Goal: Task Accomplishment & Management: Manage account settings

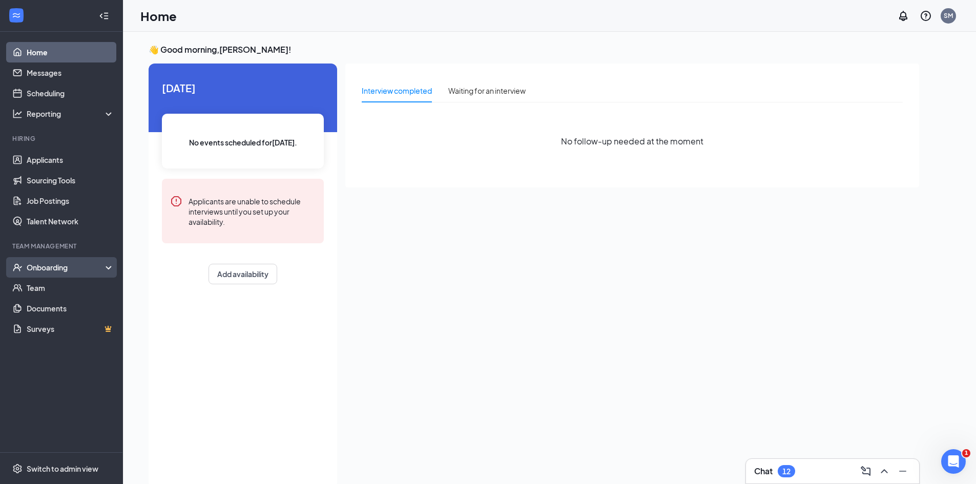
click at [83, 267] on div "Onboarding" at bounding box center [66, 267] width 79 height 10
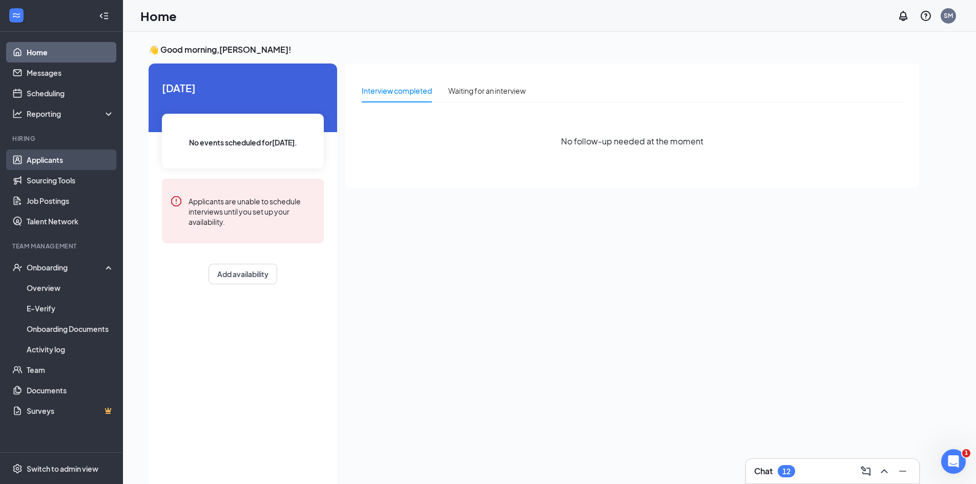
click at [73, 155] on link "Applicants" at bounding box center [71, 160] width 88 height 21
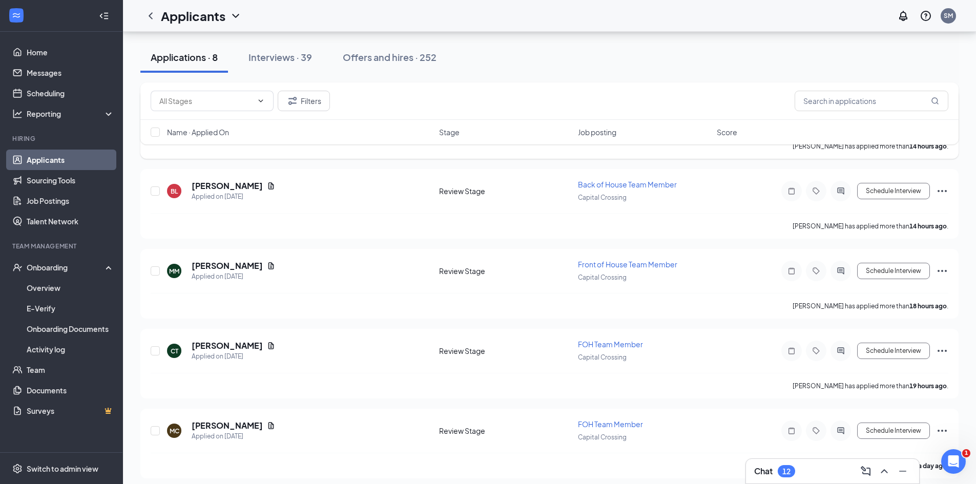
scroll to position [405, 0]
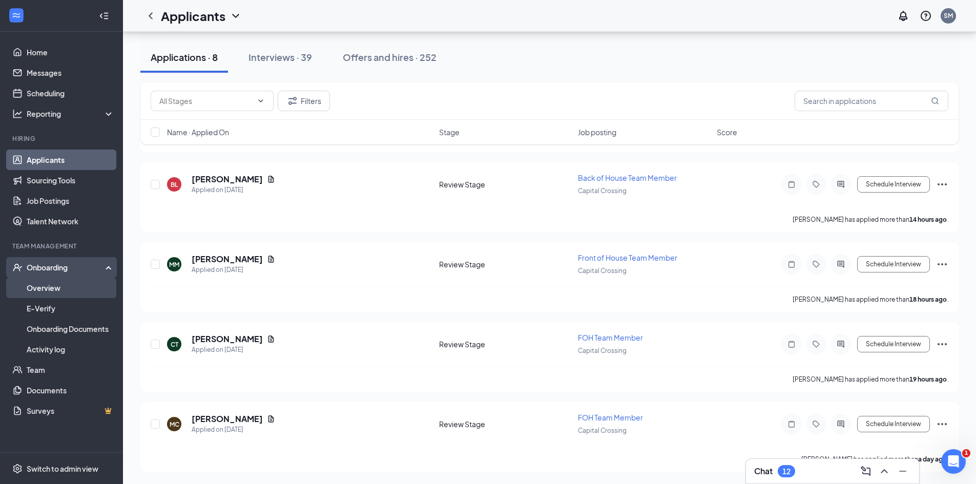
click at [87, 283] on link "Overview" at bounding box center [71, 288] width 88 height 21
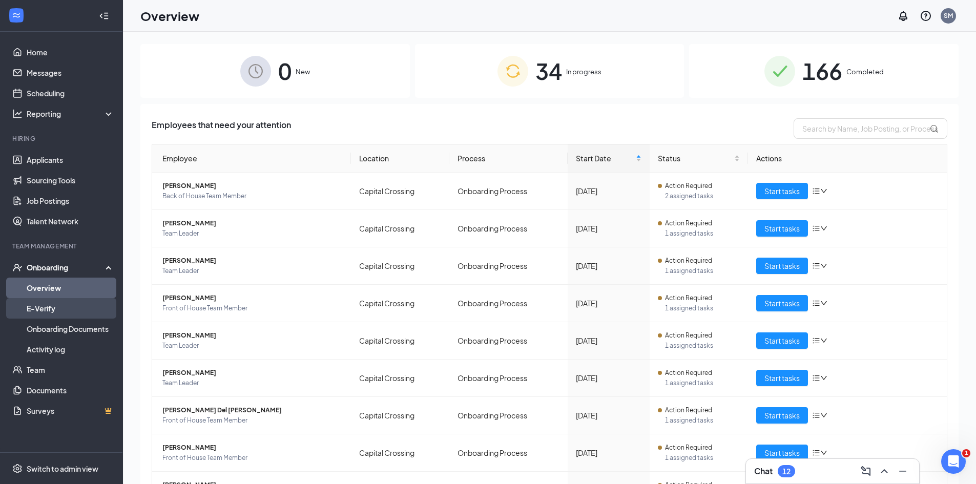
click at [73, 310] on link "E-Verify" at bounding box center [71, 308] width 88 height 21
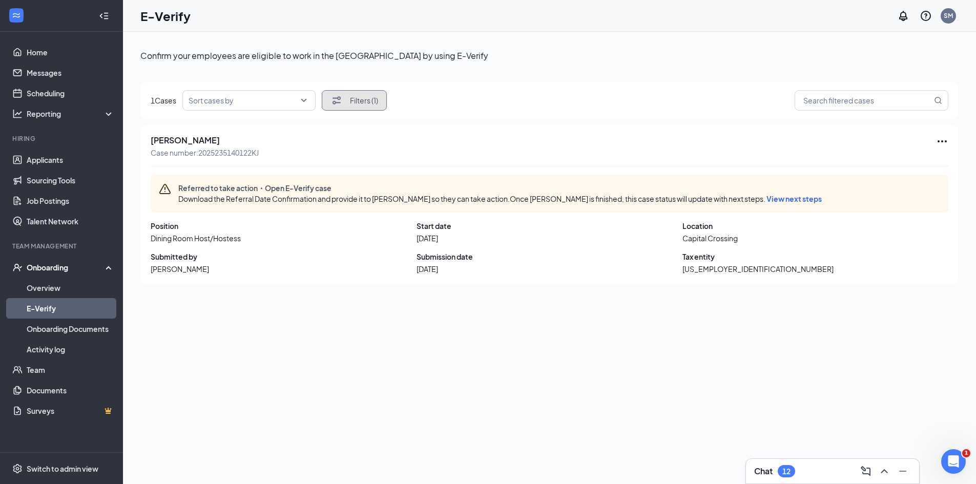
click at [369, 101] on button "Filters (1)" at bounding box center [354, 100] width 65 height 21
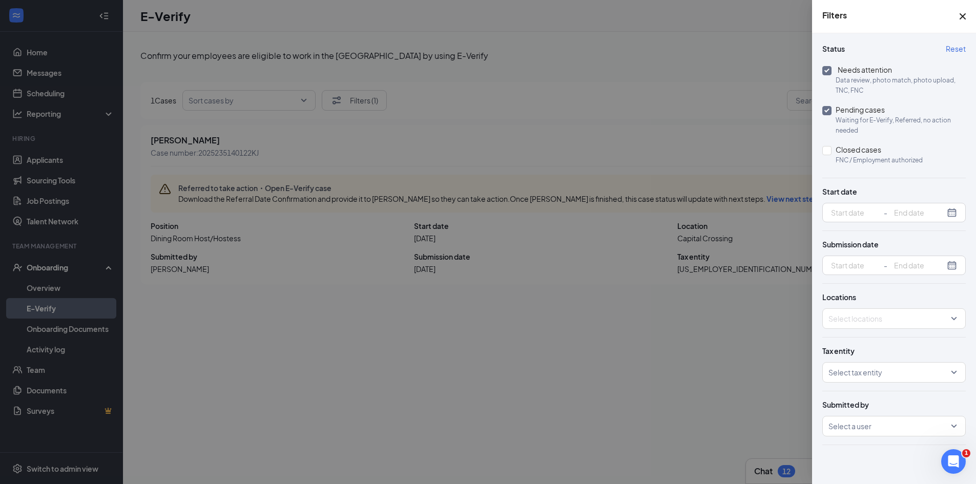
click at [956, 56] on div "Status Needs attention Data review, photo match, photo upload, TNC, FNC Pending…" at bounding box center [895, 106] width 144 height 143
click at [958, 50] on span "Reset" at bounding box center [956, 49] width 20 height 10
click at [966, 15] on icon "Cross" at bounding box center [963, 16] width 12 height 12
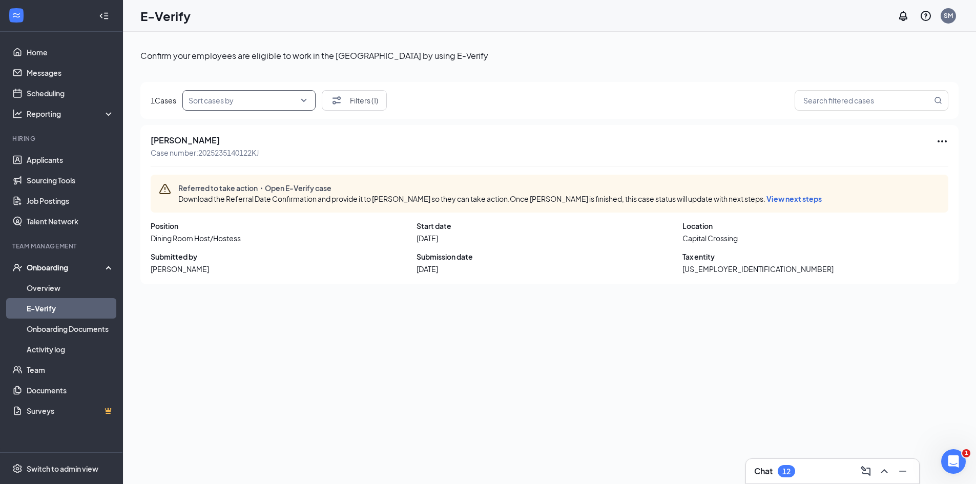
click at [206, 101] on input "search" at bounding box center [246, 100] width 114 height 19
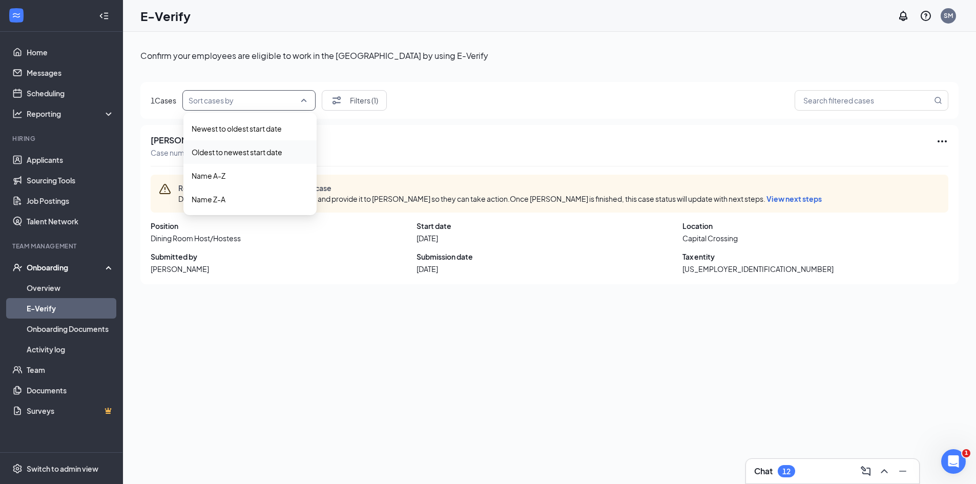
click at [434, 69] on div "Confirm your employees are eligible to work in the United States by using E-Ver…" at bounding box center [549, 281] width 819 height 474
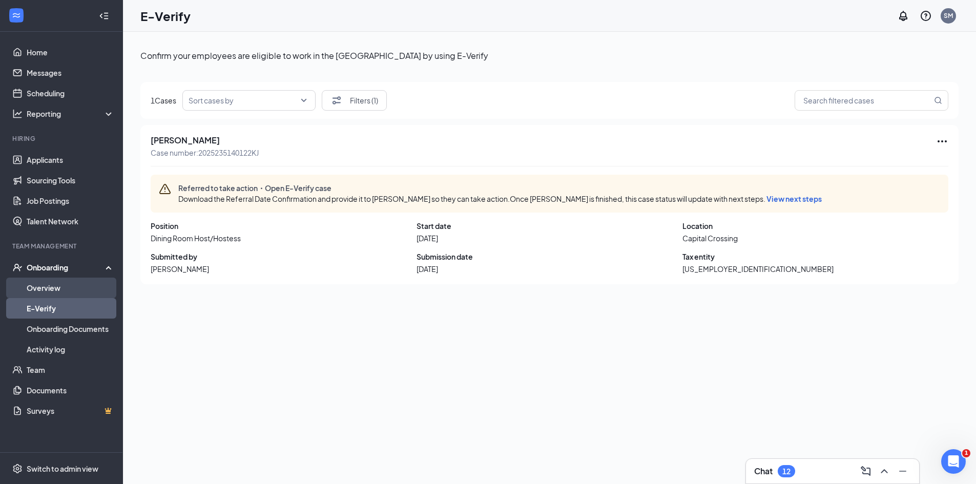
click at [50, 288] on link "Overview" at bounding box center [71, 288] width 88 height 21
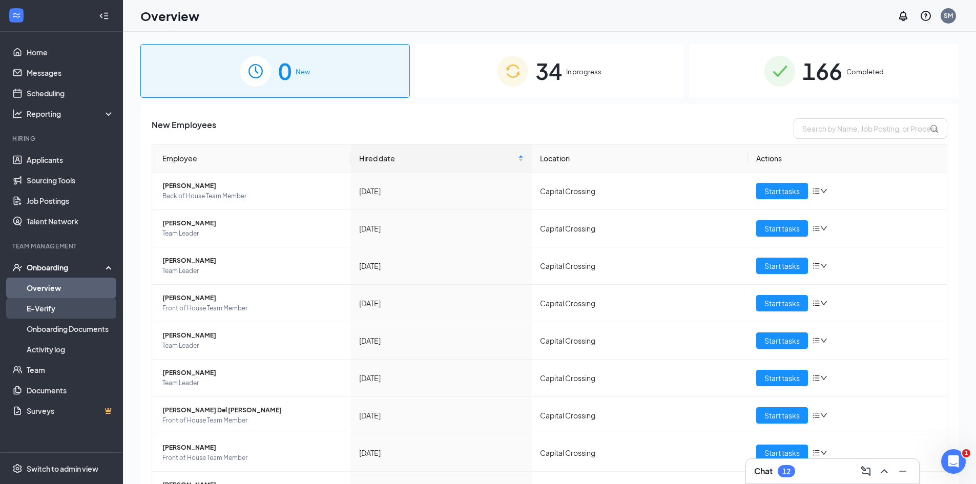
click at [54, 308] on link "E-Verify" at bounding box center [71, 308] width 88 height 21
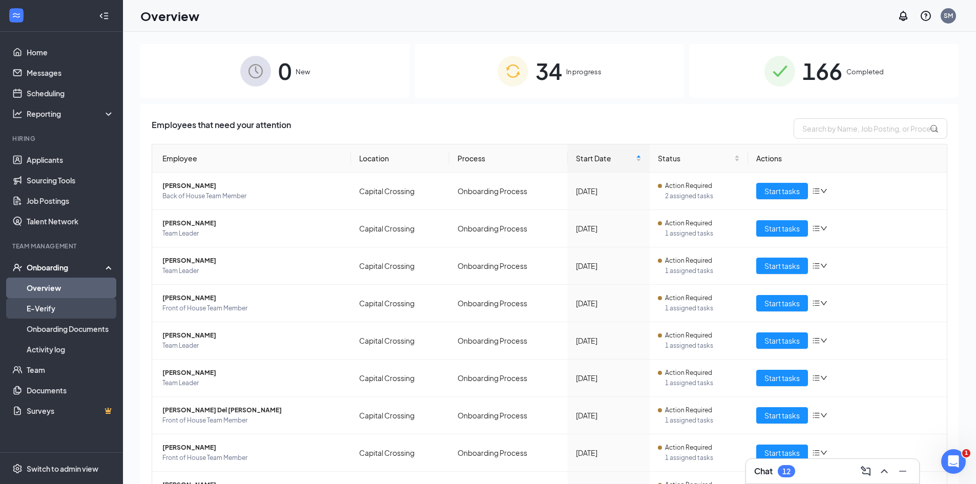
click at [85, 306] on link "E-Verify" at bounding box center [71, 308] width 88 height 21
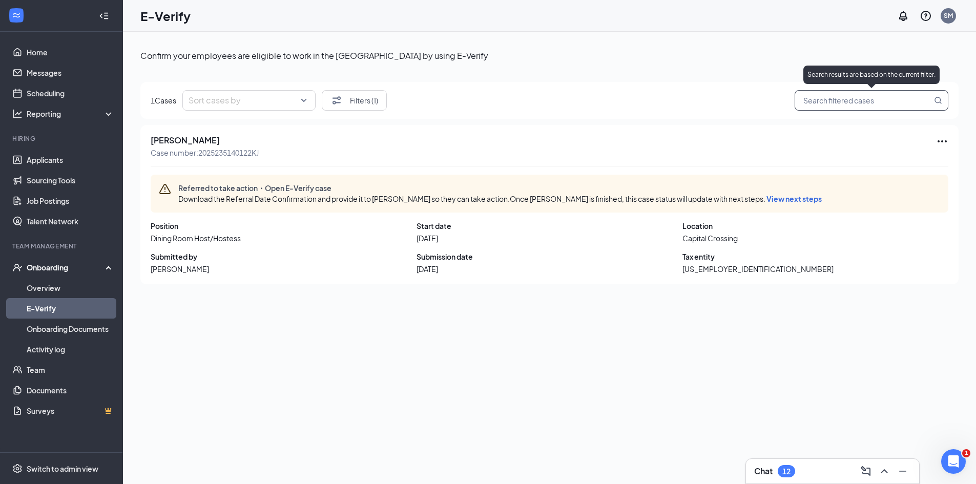
click at [820, 100] on input "search" at bounding box center [866, 100] width 131 height 13
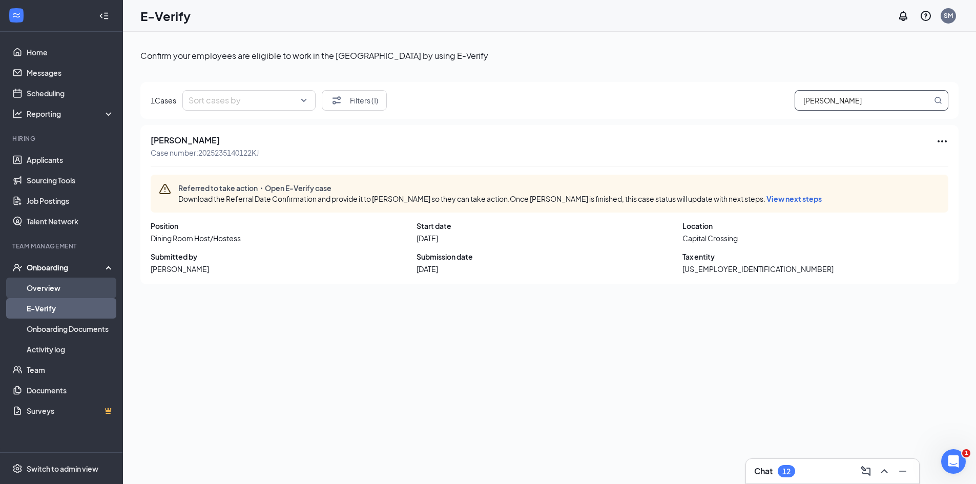
type input "catherine"
click at [58, 288] on link "Overview" at bounding box center [71, 288] width 88 height 21
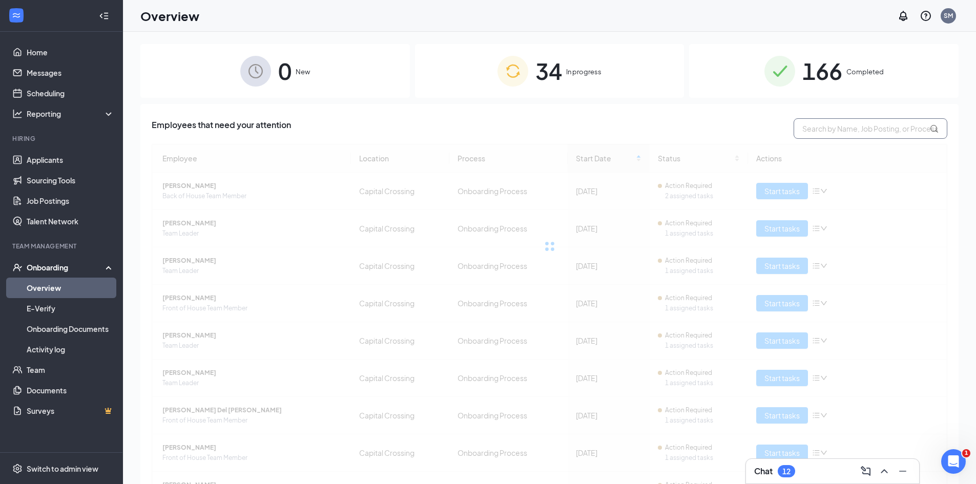
click at [843, 123] on input "text" at bounding box center [871, 128] width 154 height 21
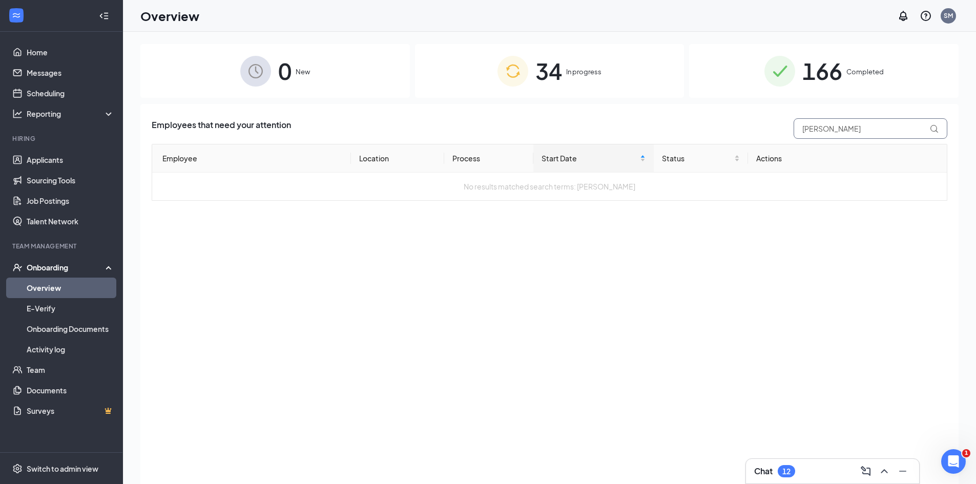
drag, startPoint x: 840, startPoint y: 126, endPoint x: 744, endPoint y: 141, distance: 96.7
click at [744, 141] on div "Employees that need your attention catherin Employee Location Process Start Dat…" at bounding box center [550, 159] width 796 height 83
type input "catherine"
click at [95, 328] on link "Onboarding Documents" at bounding box center [71, 329] width 88 height 21
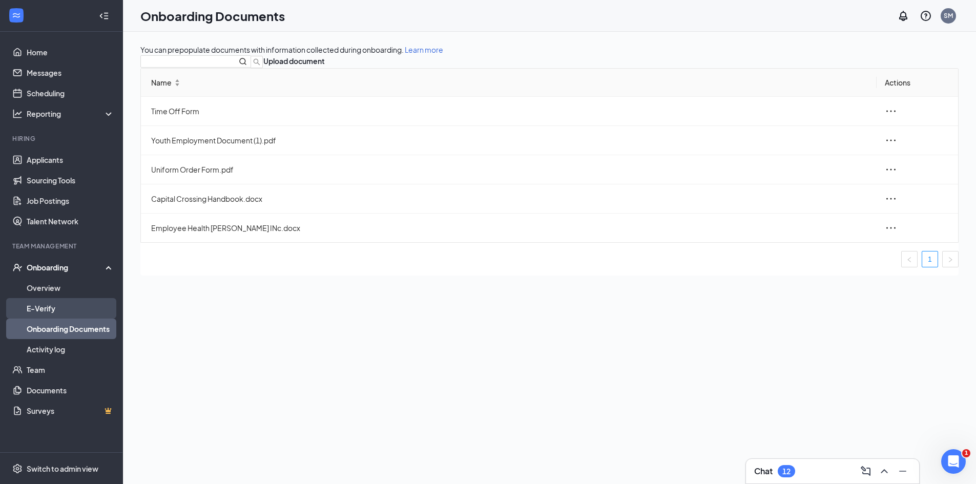
click at [72, 309] on link "E-Verify" at bounding box center [71, 308] width 88 height 21
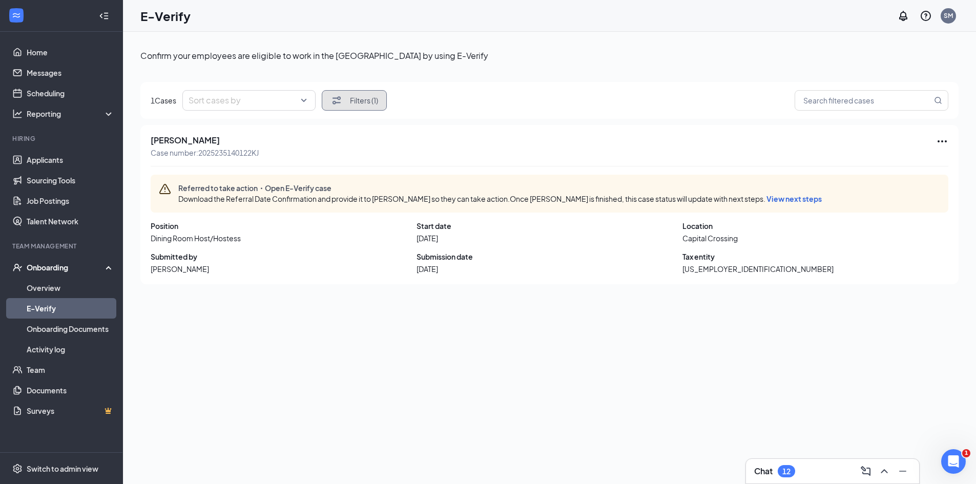
click at [347, 106] on button "Filters (1)" at bounding box center [354, 100] width 65 height 21
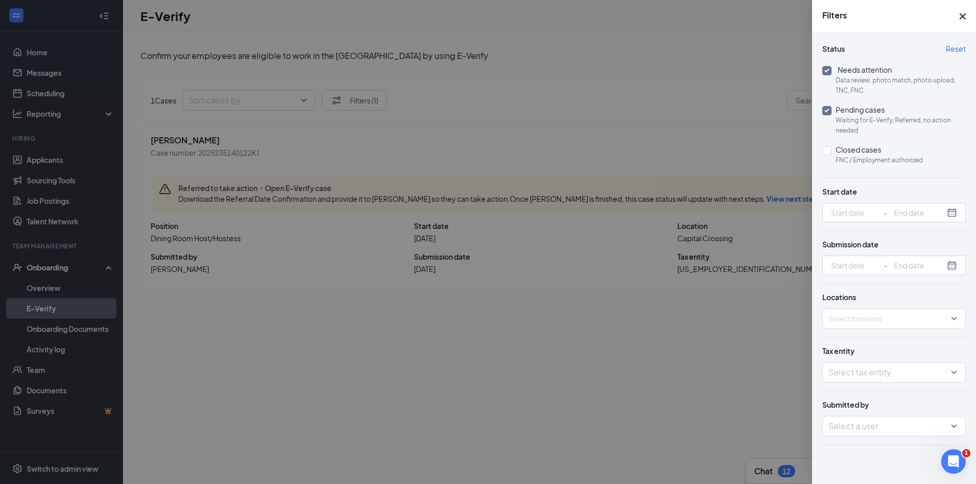
click at [959, 49] on span "Reset" at bounding box center [956, 49] width 20 height 10
click at [958, 45] on span "Reset" at bounding box center [956, 49] width 20 height 10
click at [959, 16] on icon "Cross" at bounding box center [963, 16] width 12 height 12
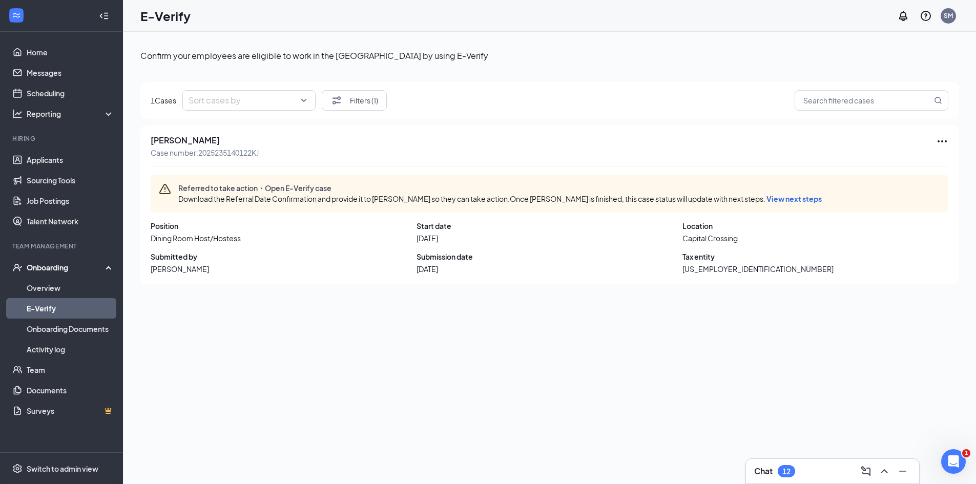
click at [822, 198] on span "View next steps" at bounding box center [794, 198] width 55 height 9
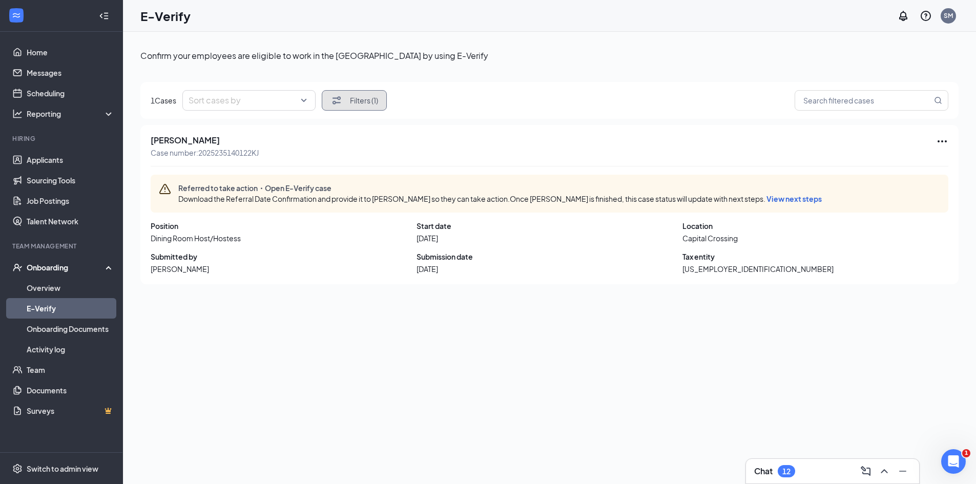
click at [357, 107] on button "Filters (1)" at bounding box center [354, 100] width 65 height 21
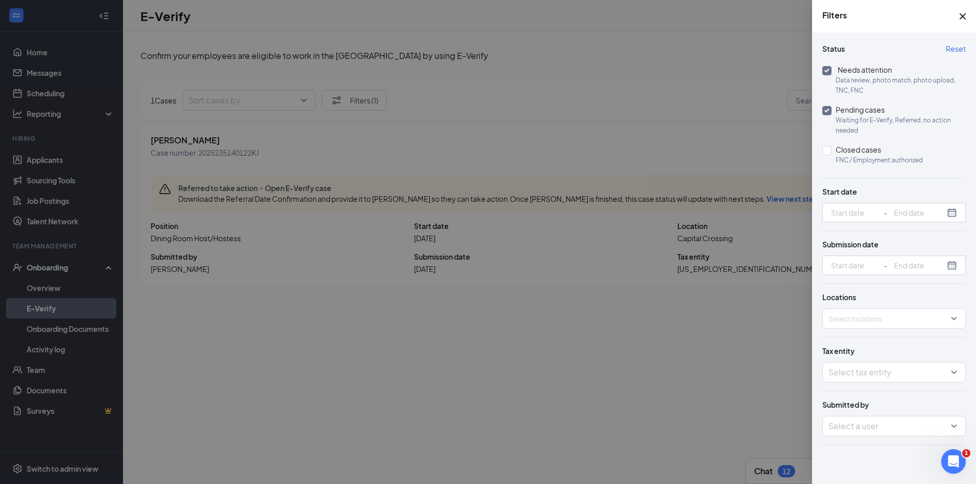
click at [962, 17] on icon "Cross" at bounding box center [963, 16] width 6 height 6
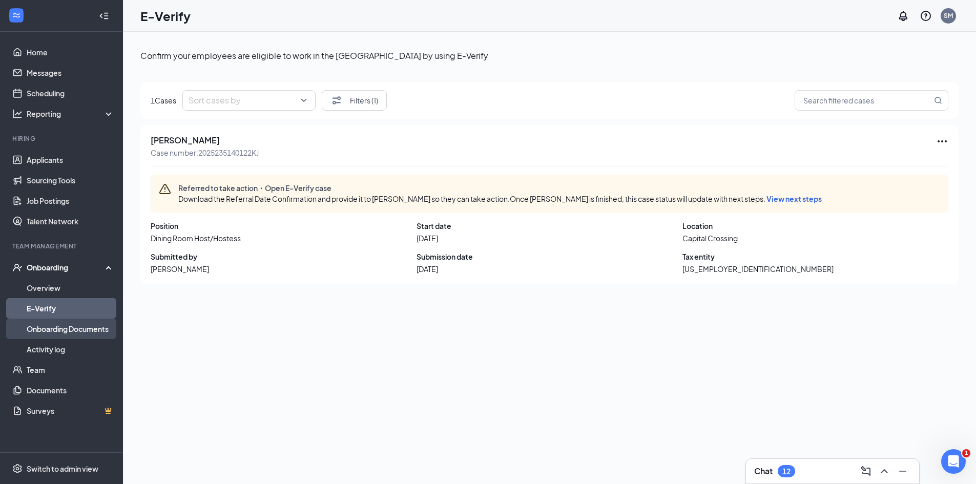
click at [76, 333] on link "Onboarding Documents" at bounding box center [71, 329] width 88 height 21
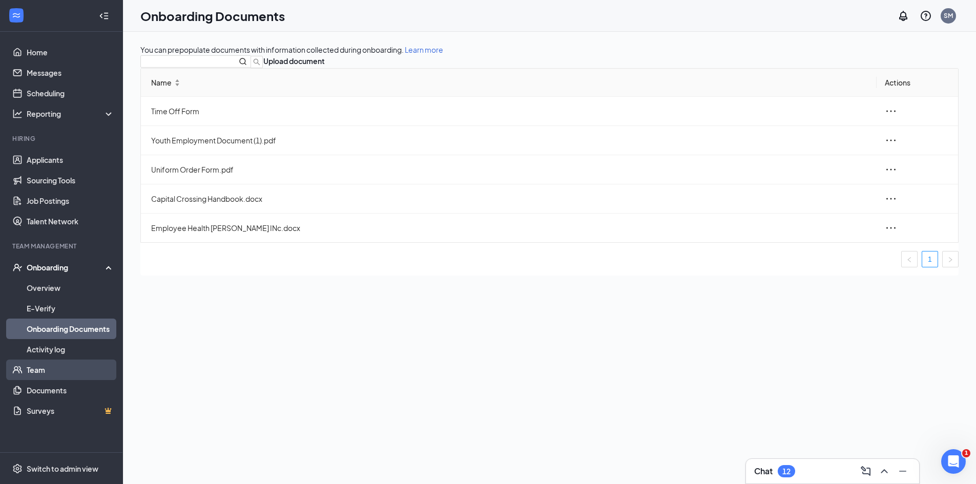
click at [74, 374] on link "Team" at bounding box center [71, 370] width 88 height 21
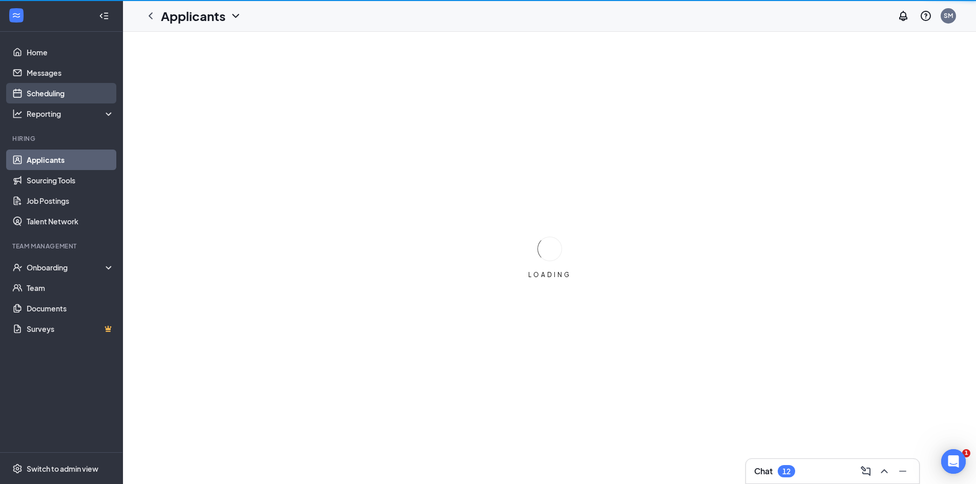
click at [78, 89] on link "Scheduling" at bounding box center [71, 93] width 88 height 21
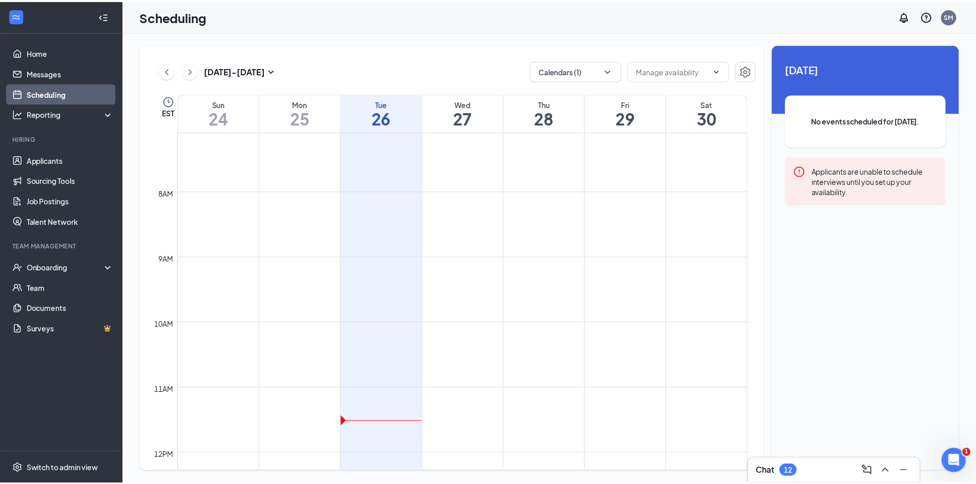
scroll to position [453, 0]
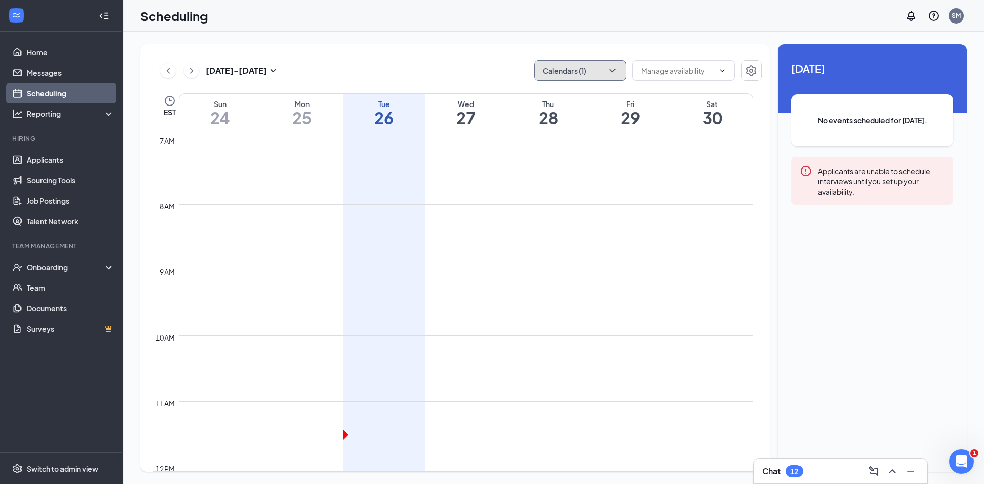
click at [587, 74] on button "Calendars (1)" at bounding box center [580, 70] width 92 height 21
click at [586, 134] on input "[PERSON_NAME]" at bounding box center [578, 139] width 73 height 10
checkbox input "false"
checkbox input "true"
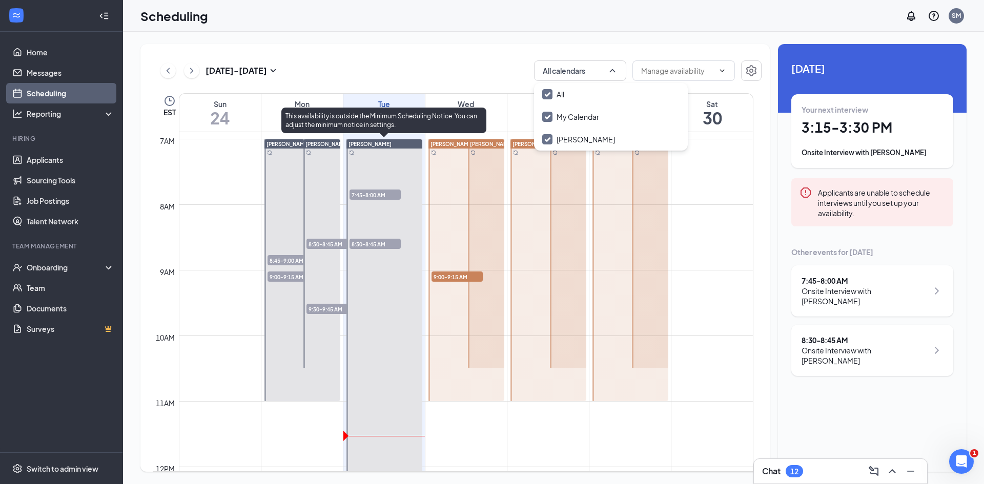
click at [390, 243] on span "8:30-8:45 AM" at bounding box center [375, 244] width 51 height 10
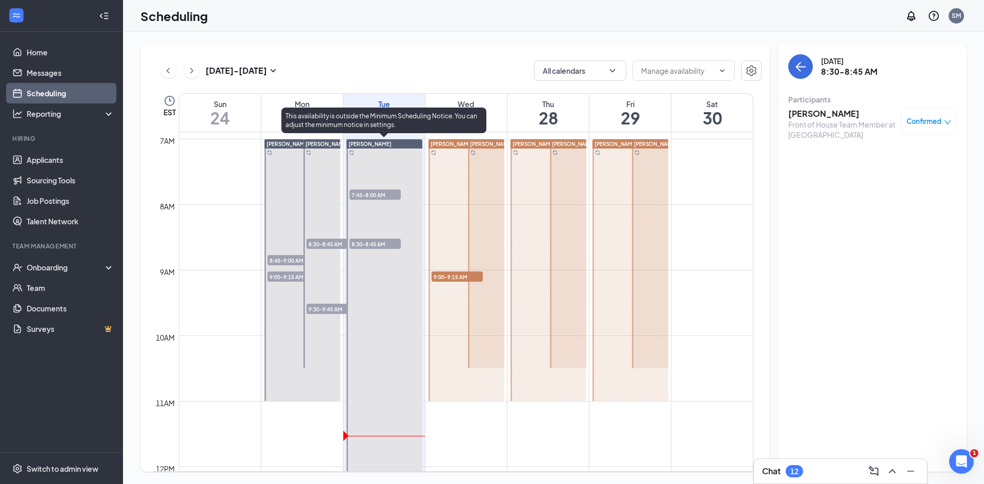
click at [378, 195] on span "7:45-8:00 AM" at bounding box center [375, 195] width 51 height 10
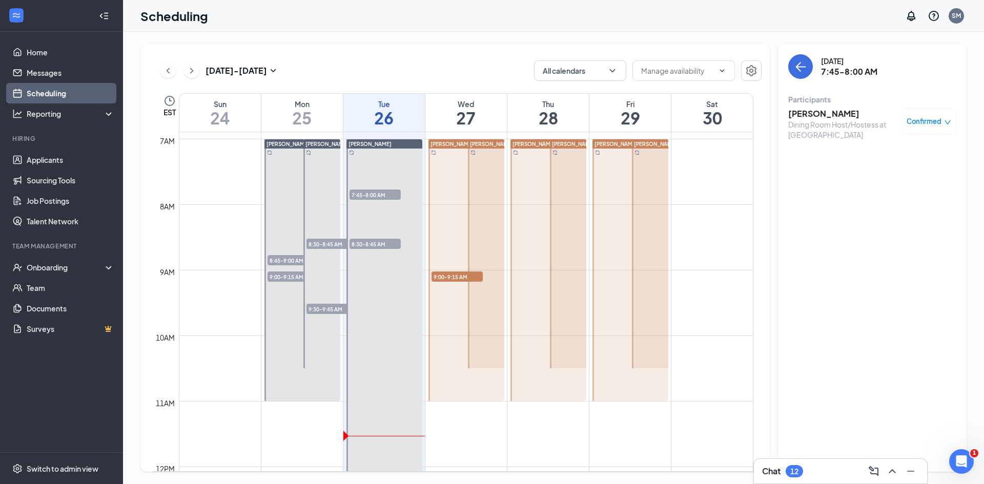
click at [853, 109] on h3 "[PERSON_NAME]" at bounding box center [842, 113] width 108 height 11
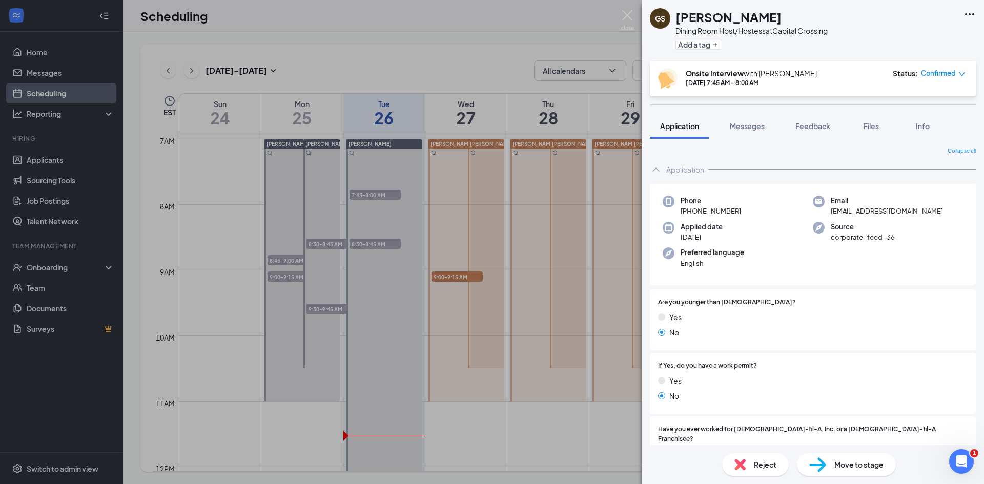
click at [854, 471] on div "Move to stage" at bounding box center [846, 465] width 99 height 23
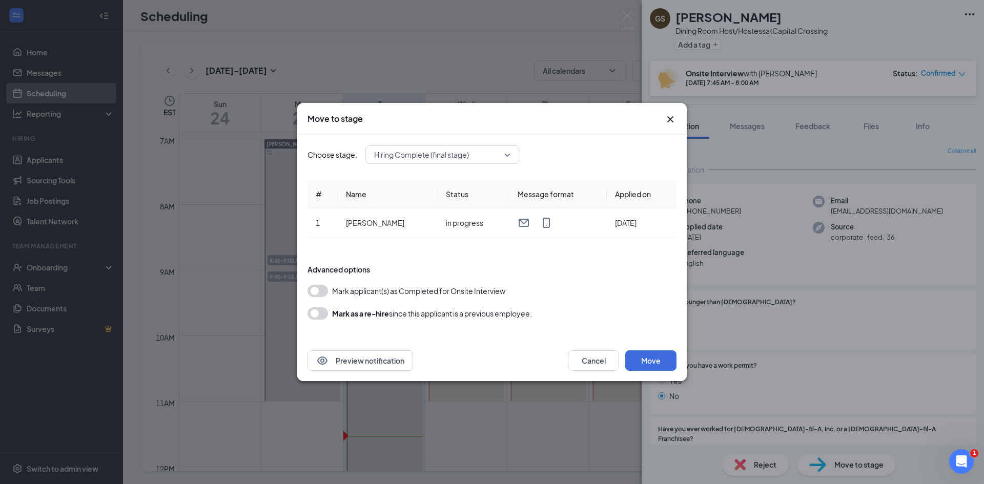
click at [444, 162] on span "Hiring Complete (final stage)" at bounding box center [421, 154] width 95 height 15
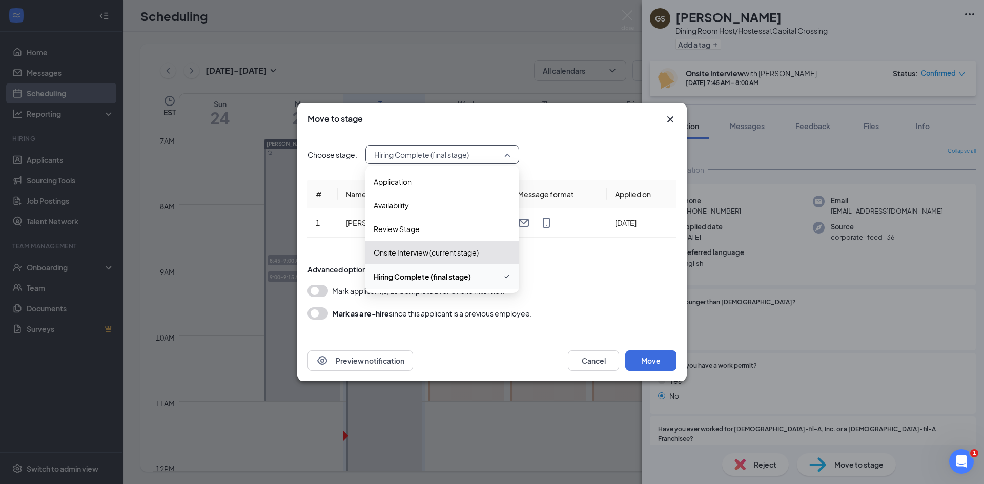
click at [436, 276] on span "Hiring Complete (final stage)" at bounding box center [422, 276] width 97 height 11
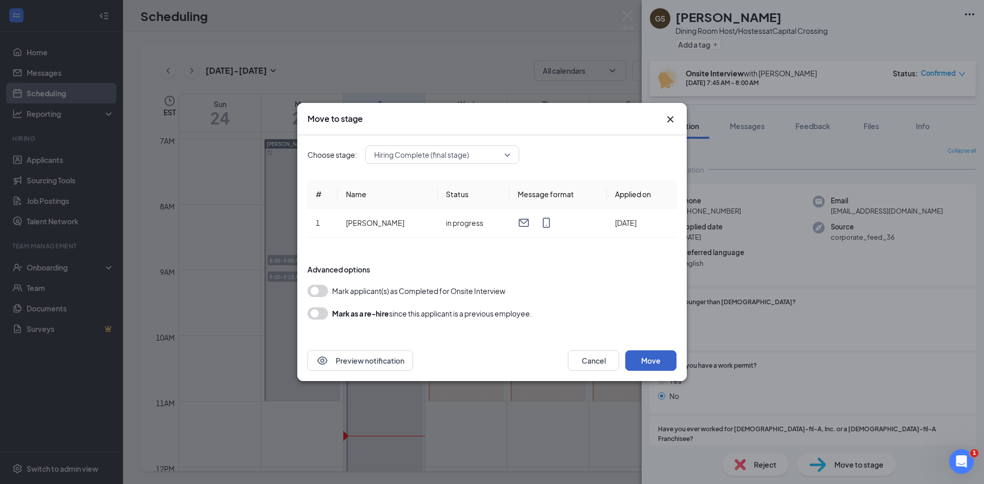
click at [667, 364] on button "Move" at bounding box center [650, 361] width 51 height 21
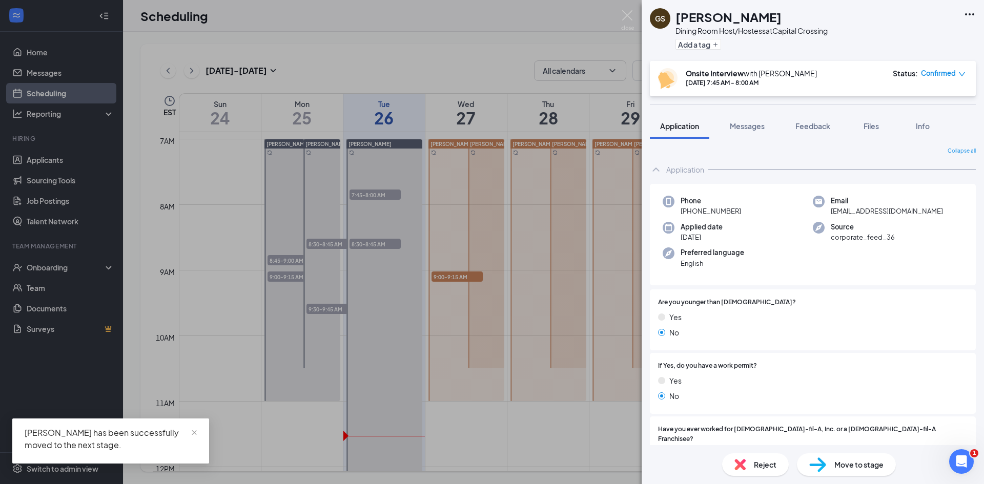
click at [441, 63] on div "GS [PERSON_NAME] Dining Room Host/Hostess at [GEOGRAPHIC_DATA] Add a tag Onsite…" at bounding box center [492, 242] width 984 height 484
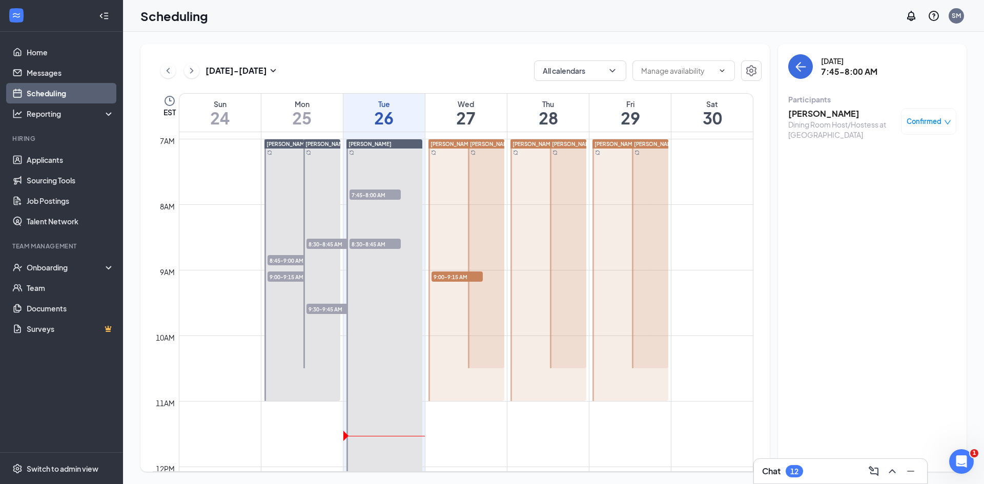
click at [320, 307] on span "9:30-9:45 AM" at bounding box center [332, 309] width 51 height 10
click at [298, 277] on span "9:00-9:15 AM" at bounding box center [293, 277] width 51 height 10
click at [296, 262] on span "8:45-9:00 AM" at bounding box center [293, 260] width 51 height 10
click at [324, 243] on span "8:30-8:45 AM" at bounding box center [332, 244] width 51 height 10
click at [826, 115] on h3 "[PERSON_NAME]" at bounding box center [842, 113] width 108 height 11
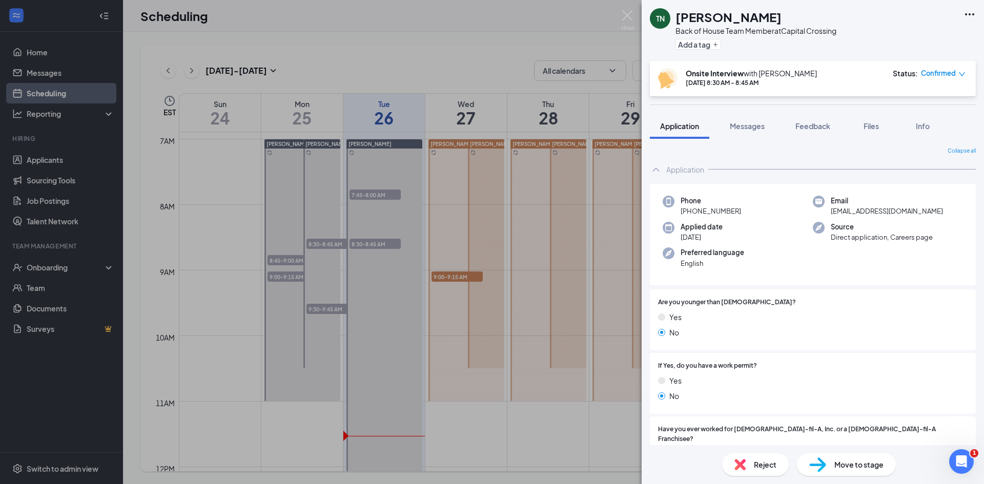
click at [851, 463] on span "Move to stage" at bounding box center [859, 464] width 49 height 11
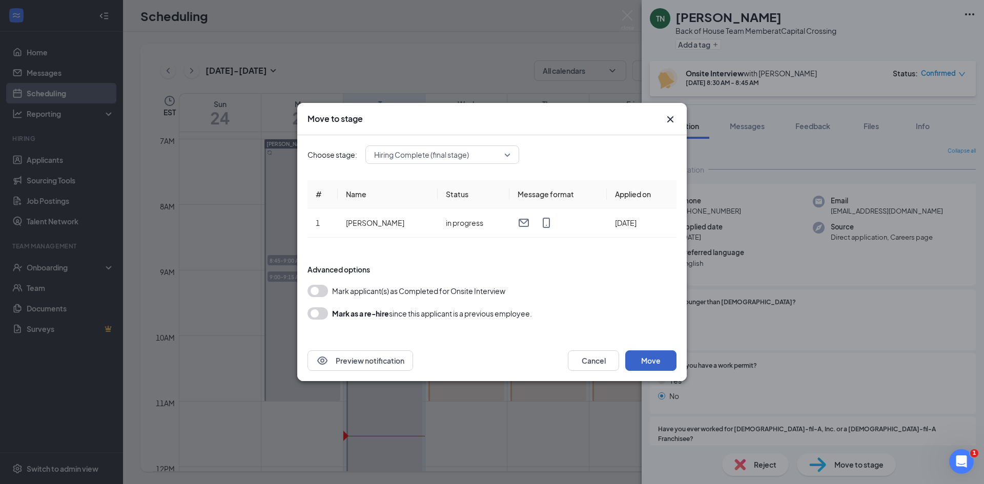
click at [646, 363] on button "Move" at bounding box center [650, 361] width 51 height 21
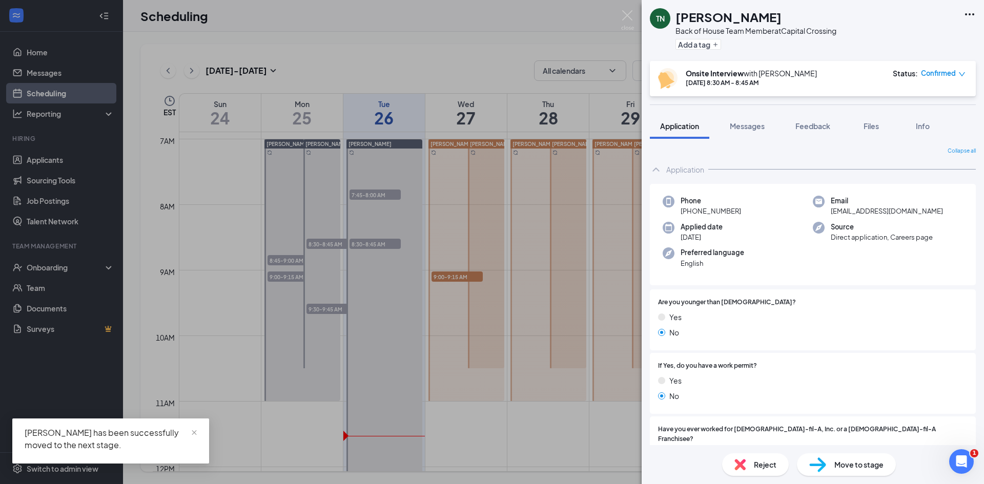
click at [51, 270] on div "TN [PERSON_NAME] Back of House Team Member at [GEOGRAPHIC_DATA] Add a tag Onsit…" at bounding box center [492, 242] width 984 height 484
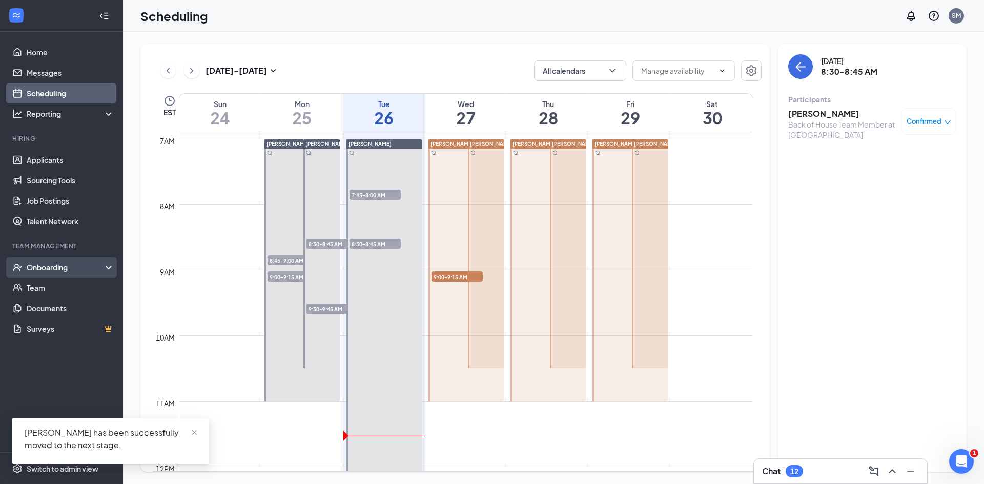
click at [54, 262] on div "Onboarding" at bounding box center [61, 267] width 123 height 21
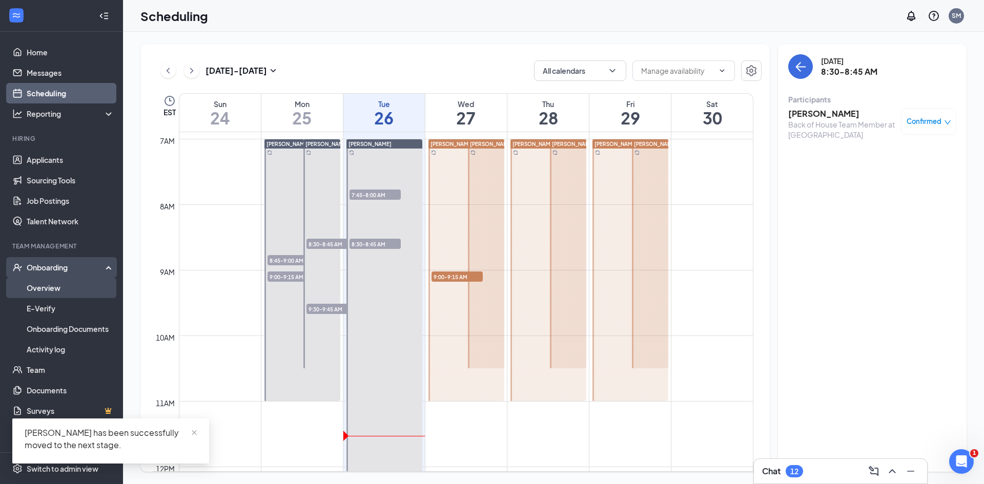
click at [58, 289] on link "Overview" at bounding box center [71, 288] width 88 height 21
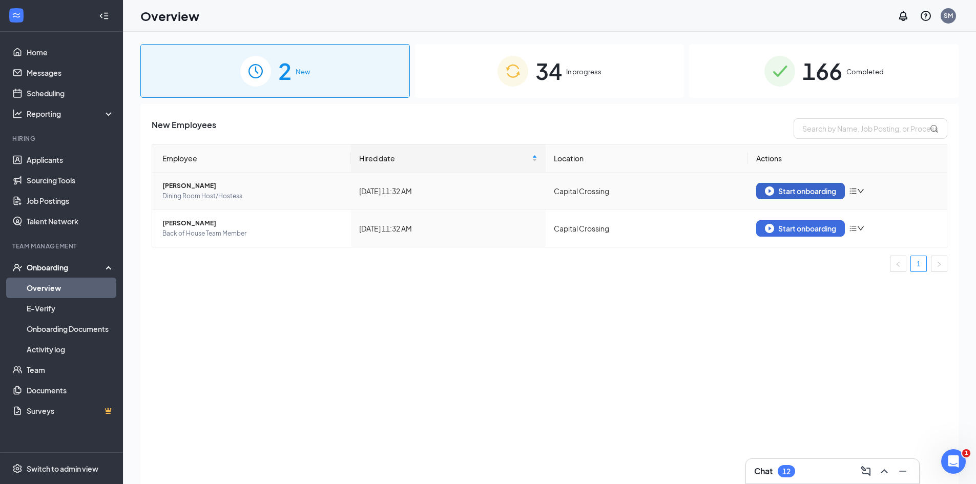
click at [799, 194] on div "Start onboarding" at bounding box center [800, 191] width 71 height 9
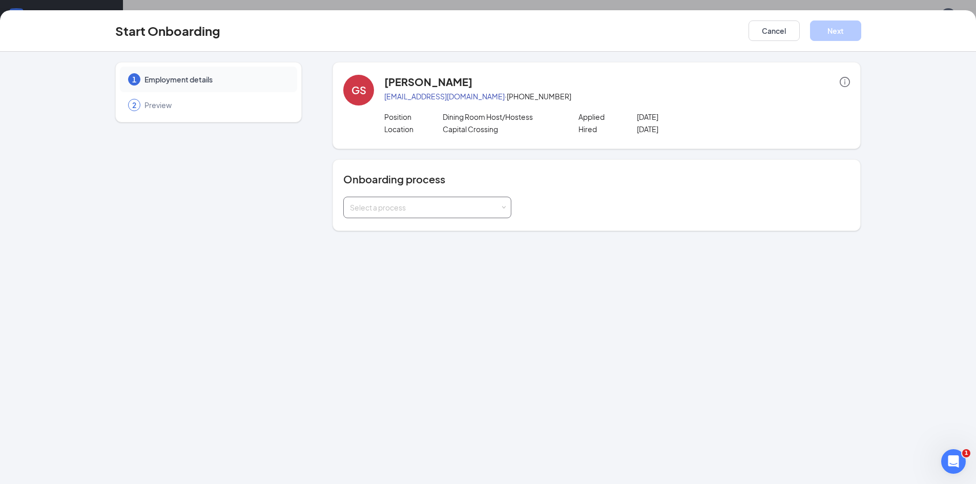
click at [504, 216] on div "Select a process" at bounding box center [427, 207] width 155 height 21
click at [478, 233] on li "Onboarding Process" at bounding box center [427, 229] width 168 height 18
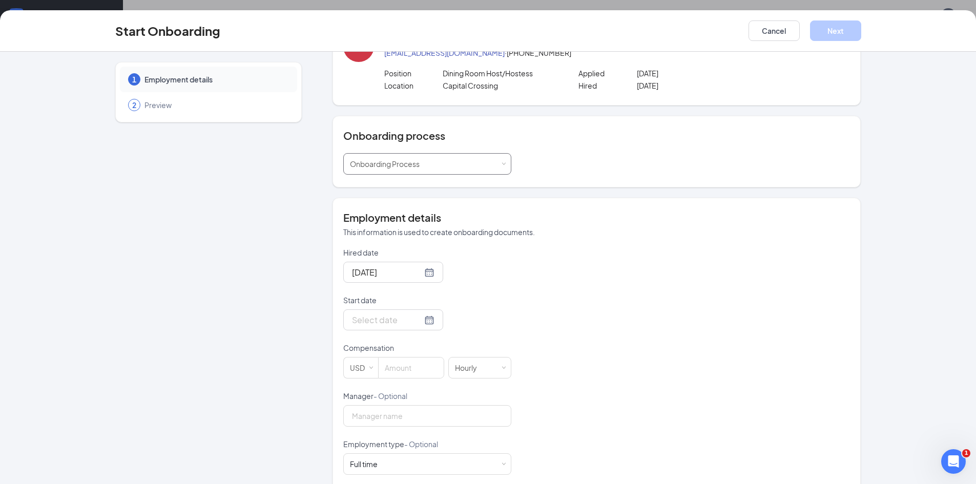
scroll to position [103, 0]
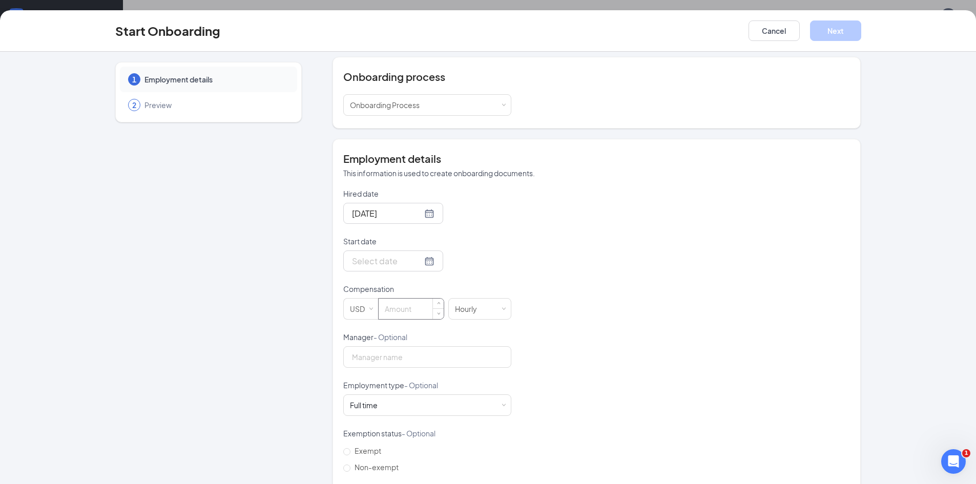
click at [408, 315] on input at bounding box center [411, 309] width 65 height 21
type input "15"
click at [407, 261] on input "Start date" at bounding box center [387, 261] width 70 height 13
type input "[DATE]"
click at [411, 377] on div "27" at bounding box center [414, 383] width 12 height 12
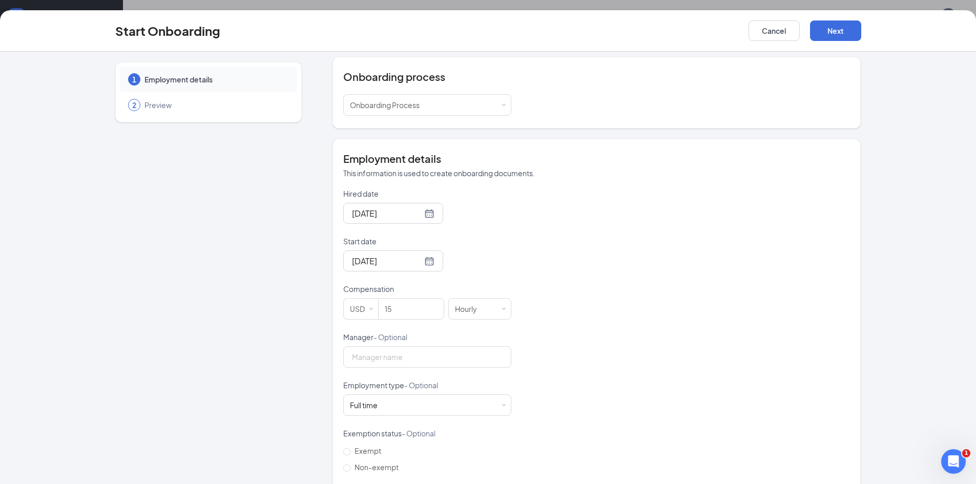
click at [482, 248] on div "Start date" at bounding box center [427, 243] width 168 height 14
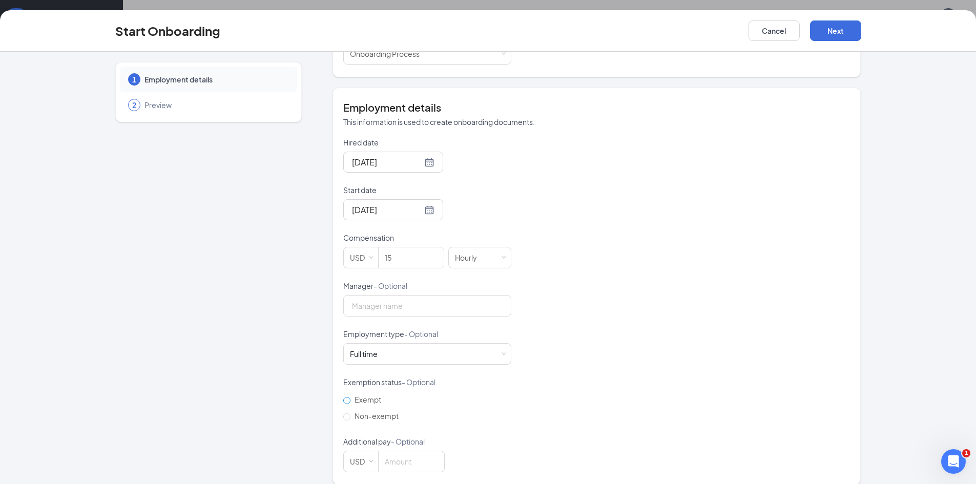
scroll to position [165, 0]
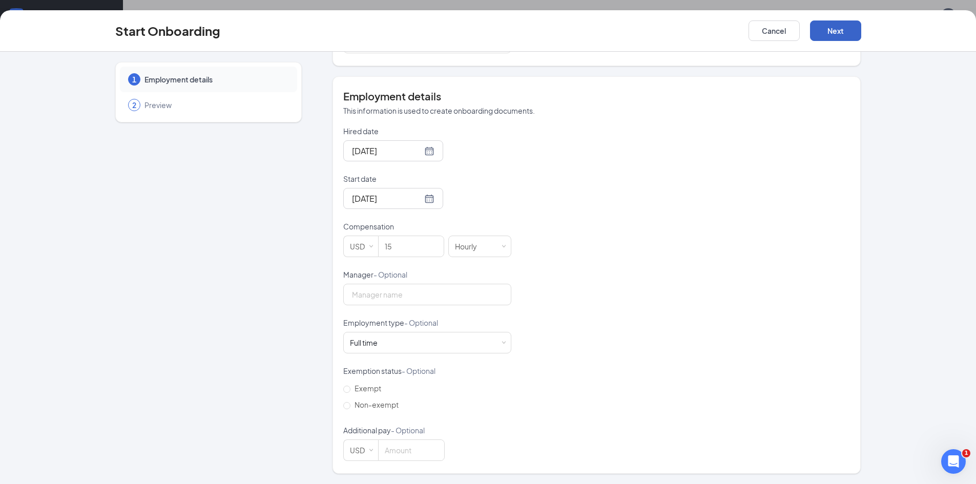
click at [840, 29] on button "Next" at bounding box center [835, 31] width 51 height 21
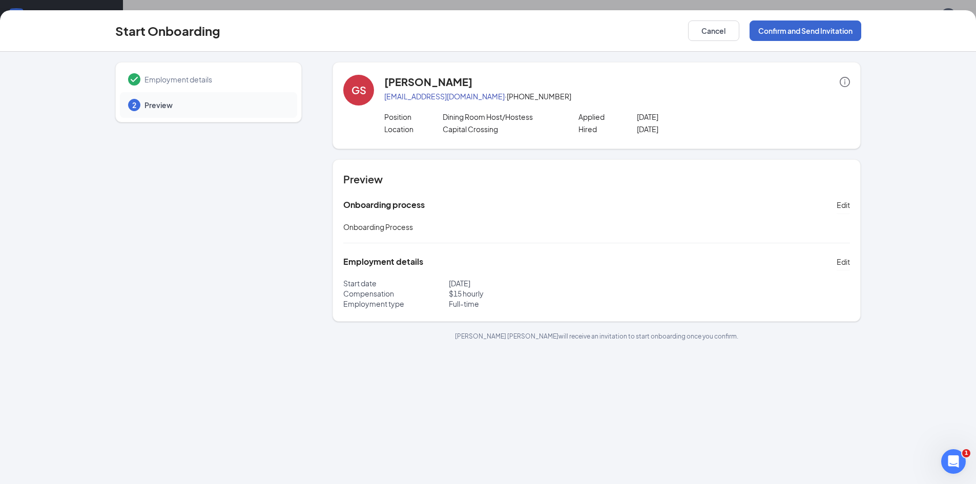
scroll to position [0, 0]
click at [851, 30] on button "Confirm and Send Invitation" at bounding box center [806, 31] width 112 height 21
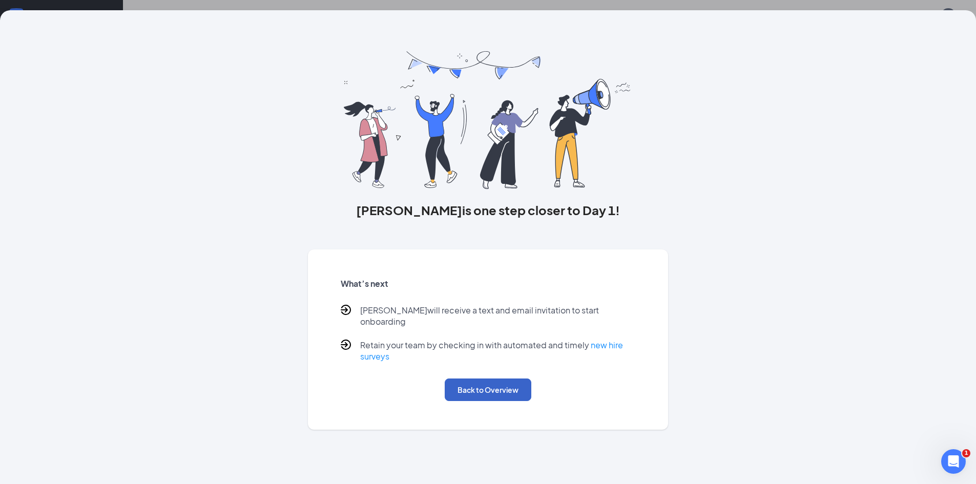
click at [486, 388] on button "Back to Overview" at bounding box center [488, 390] width 87 height 23
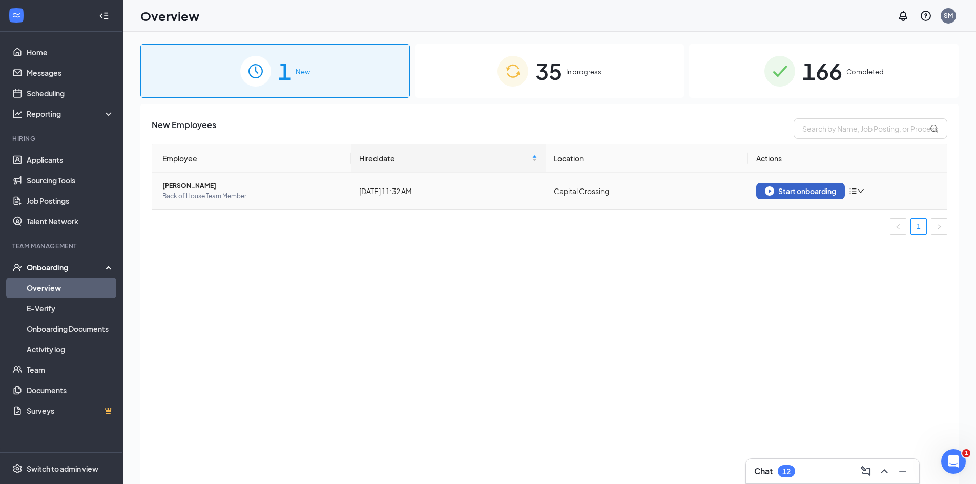
click at [818, 190] on div "Start onboarding" at bounding box center [800, 191] width 71 height 9
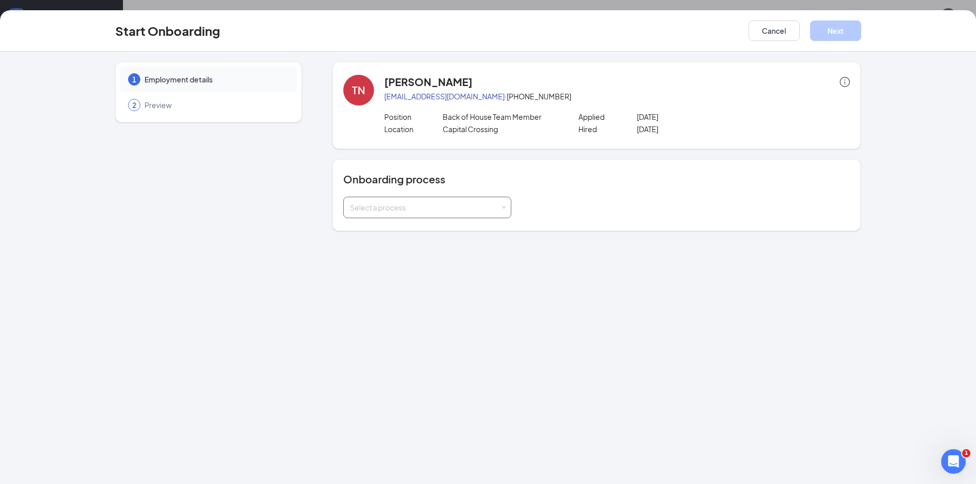
click at [437, 209] on div "Select a process" at bounding box center [425, 207] width 150 height 10
click at [421, 230] on li "Onboarding Process" at bounding box center [427, 229] width 168 height 18
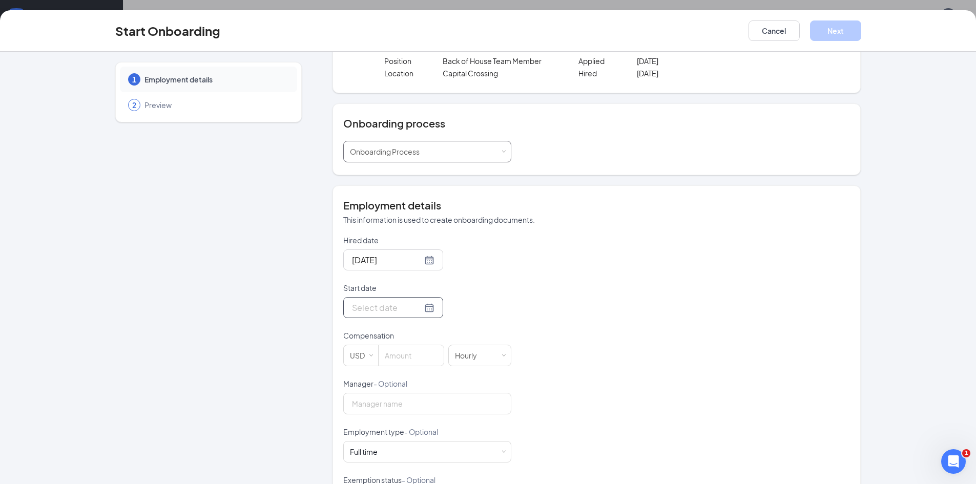
scroll to position [103, 0]
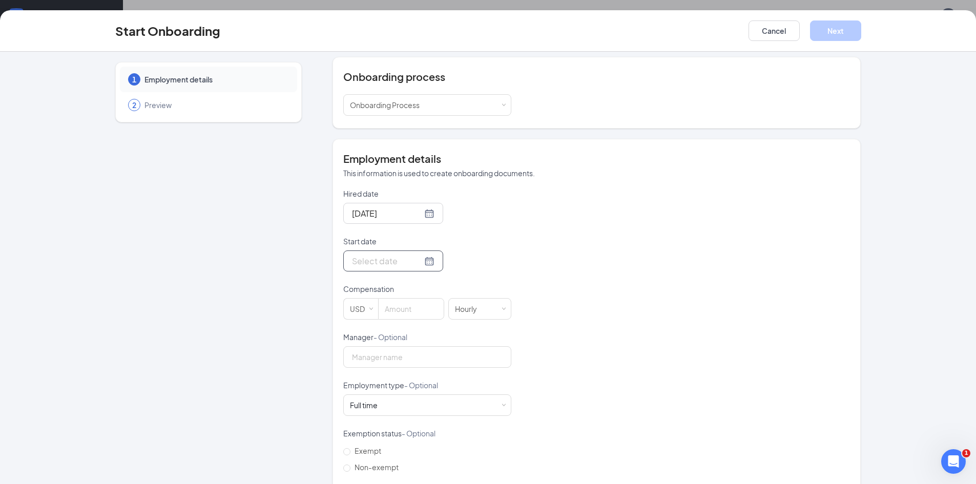
click at [412, 251] on div at bounding box center [393, 261] width 100 height 21
click at [416, 256] on div at bounding box center [393, 261] width 83 height 13
type input "[DATE]"
click at [393, 383] on div "26" at bounding box center [396, 383] width 12 height 12
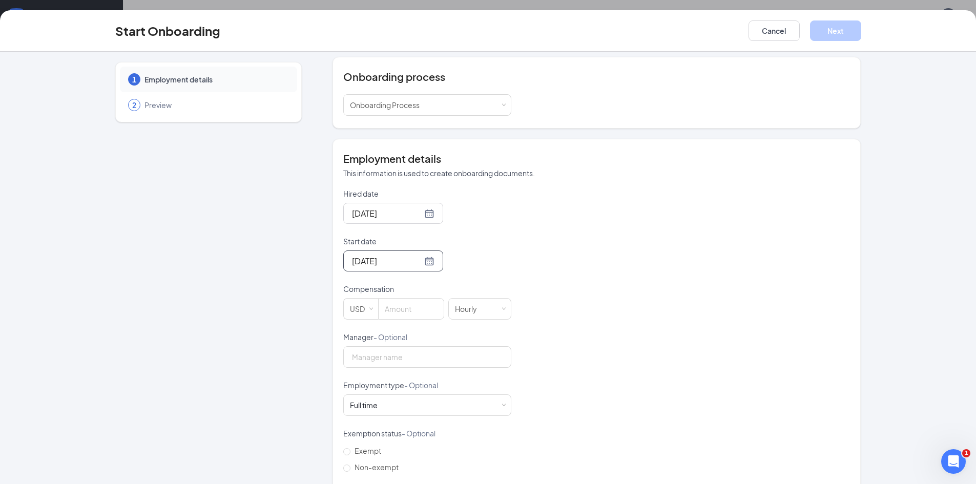
click at [695, 264] on div "Hired date [DATE] Start date [DATE] [DATE] Su Mo Tu We Th Fr Sa 27 28 29 30 31 …" at bounding box center [596, 356] width 507 height 335
click at [413, 311] on input at bounding box center [411, 309] width 65 height 21
type input "15"
click at [605, 363] on div "Hired date [DATE] Start date [DATE] [DATE] Su Mo Tu We Th Fr Sa 27 28 29 30 31 …" at bounding box center [596, 356] width 507 height 335
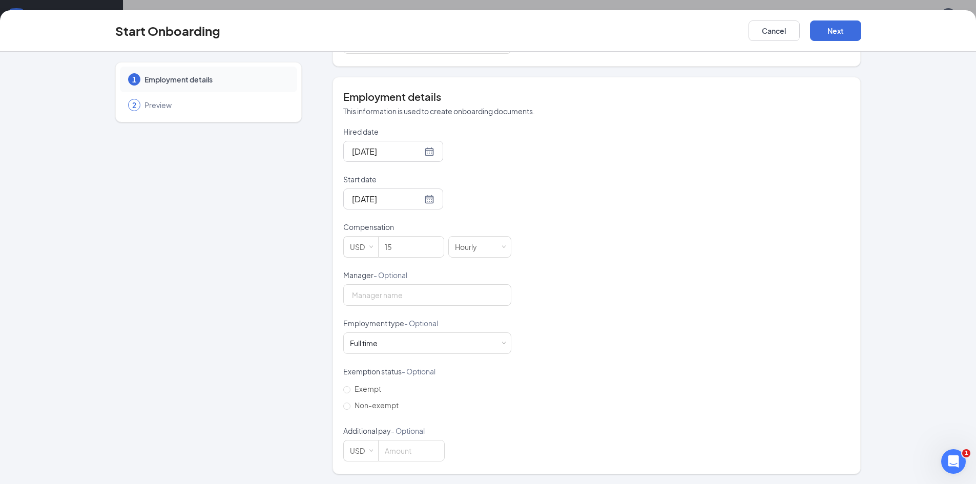
scroll to position [165, 0]
click at [841, 34] on button "Next" at bounding box center [835, 31] width 51 height 21
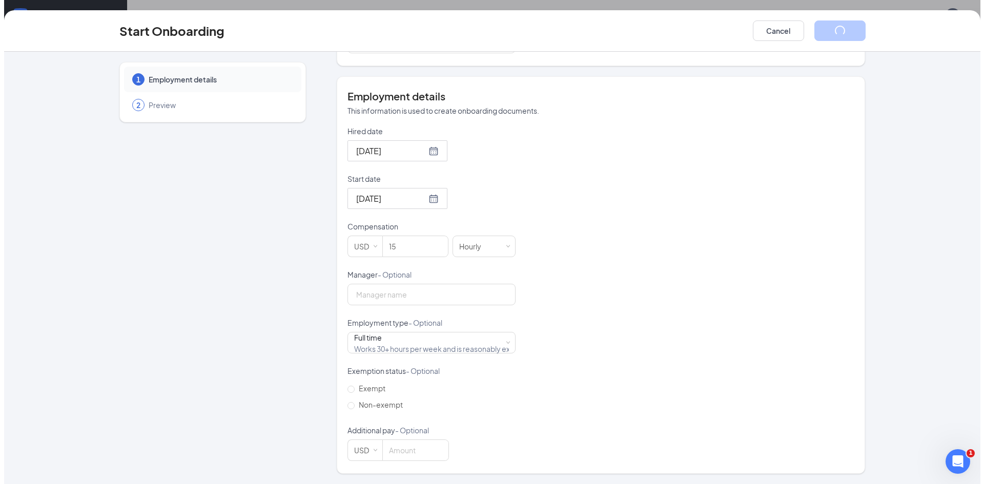
scroll to position [0, 0]
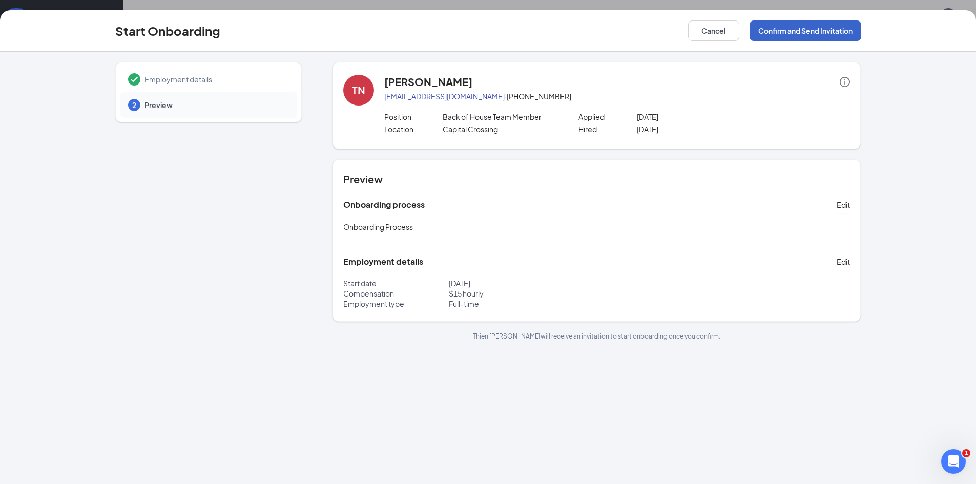
click at [820, 28] on button "Confirm and Send Invitation" at bounding box center [806, 31] width 112 height 21
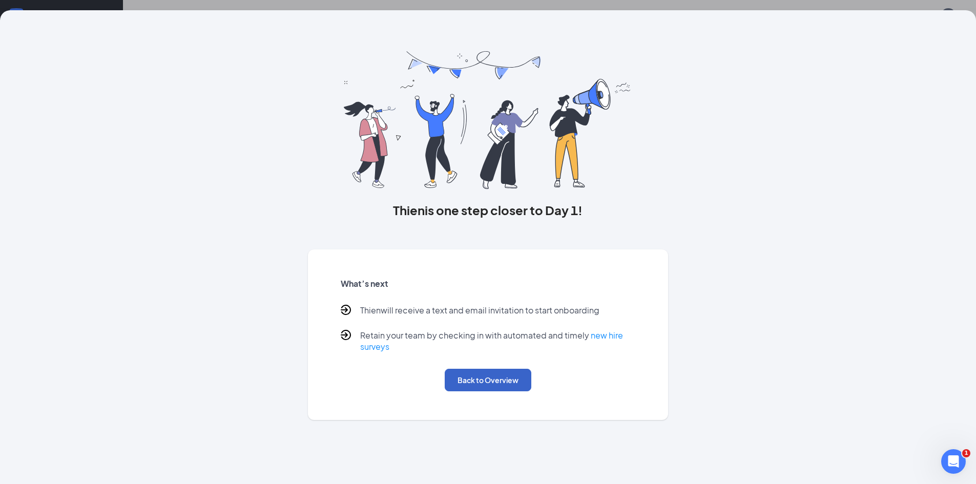
click at [511, 389] on button "Back to Overview" at bounding box center [488, 380] width 87 height 23
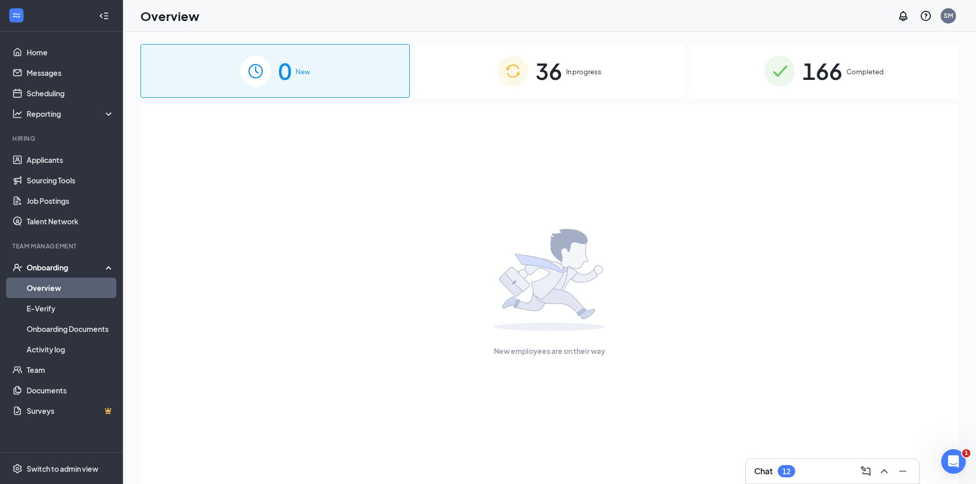
click at [68, 286] on link "Overview" at bounding box center [71, 288] width 88 height 21
click at [66, 311] on link "E-Verify" at bounding box center [71, 308] width 88 height 21
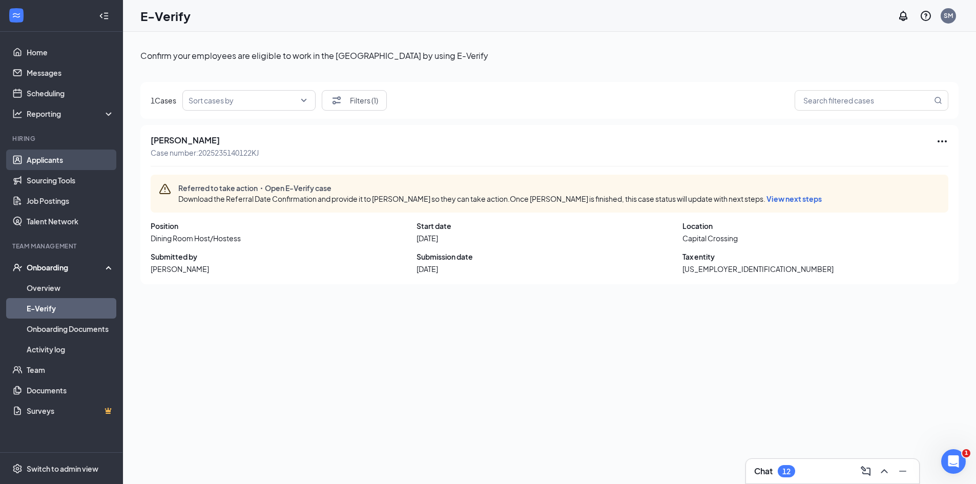
click at [68, 165] on link "Applicants" at bounding box center [71, 160] width 88 height 21
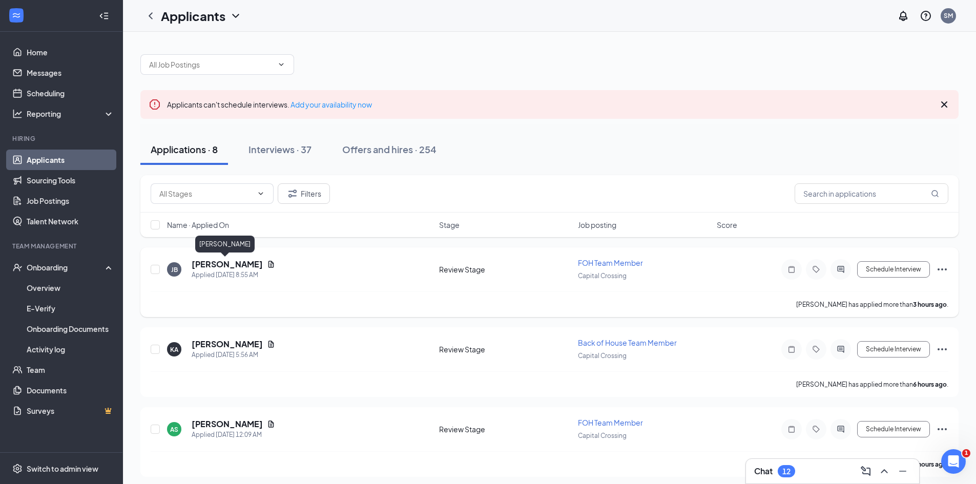
click at [246, 257] on div "[PERSON_NAME] Applied [DATE] 8:55 AM Review Stage FOH Team Member Capital Cross…" at bounding box center [549, 283] width 819 height 70
click at [267, 261] on icon "Document" at bounding box center [271, 264] width 8 height 8
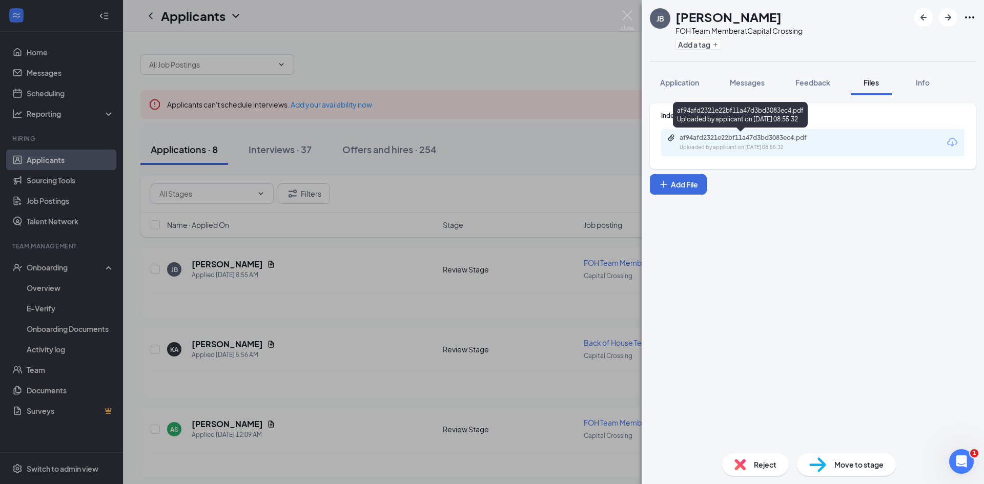
click at [783, 144] on div "Uploaded by applicant on [DATE] 08:55:32" at bounding box center [757, 148] width 154 height 8
click at [688, 88] on button "Application" at bounding box center [679, 83] width 59 height 26
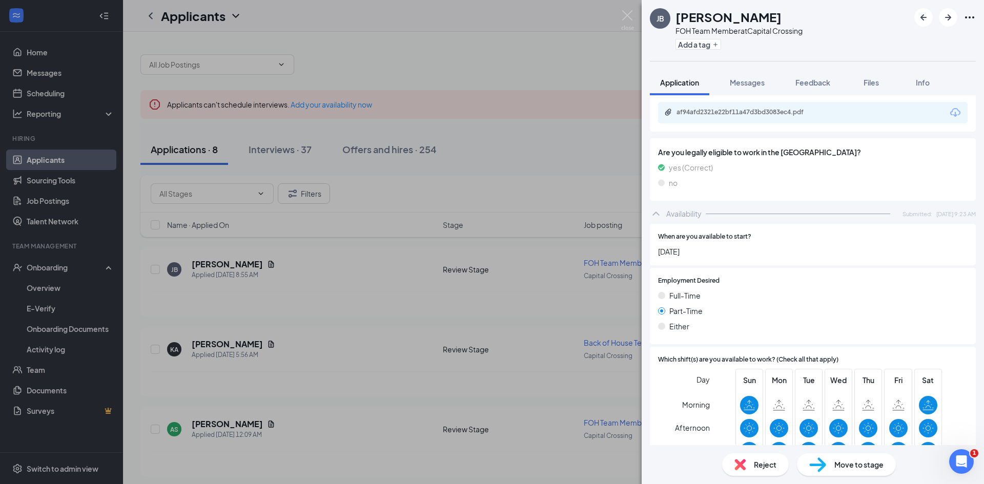
scroll to position [499, 0]
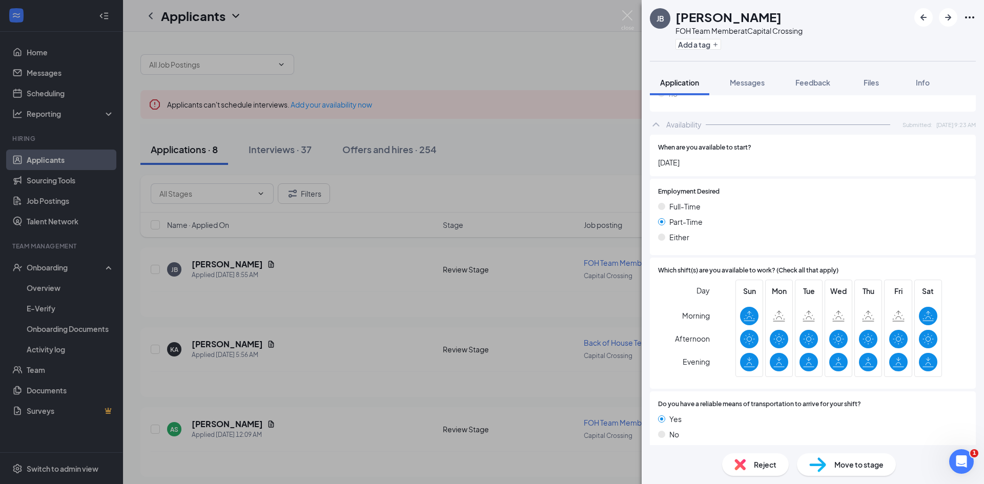
click at [776, 465] on span "Reject" at bounding box center [765, 464] width 23 height 11
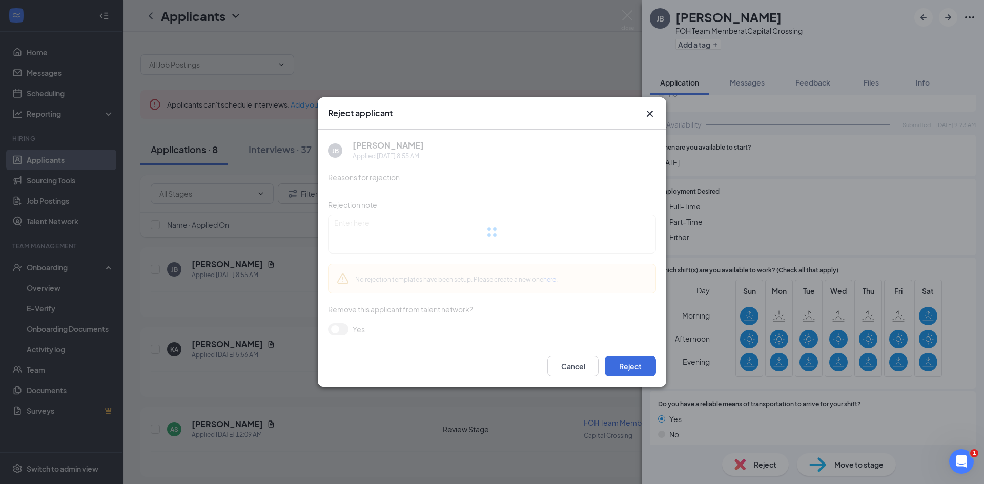
scroll to position [495, 0]
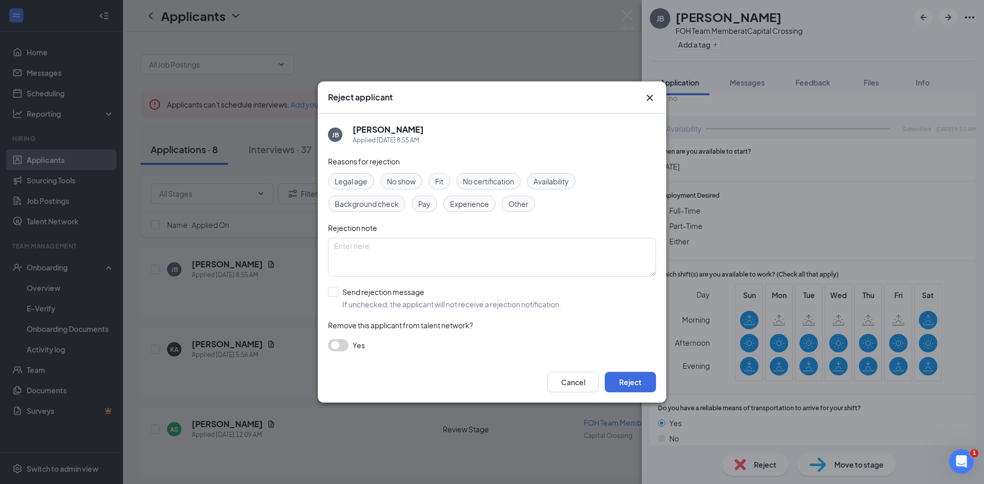
click at [643, 96] on div "Reject applicant" at bounding box center [492, 97] width 328 height 11
click at [644, 95] on icon "Cross" at bounding box center [650, 98] width 12 height 12
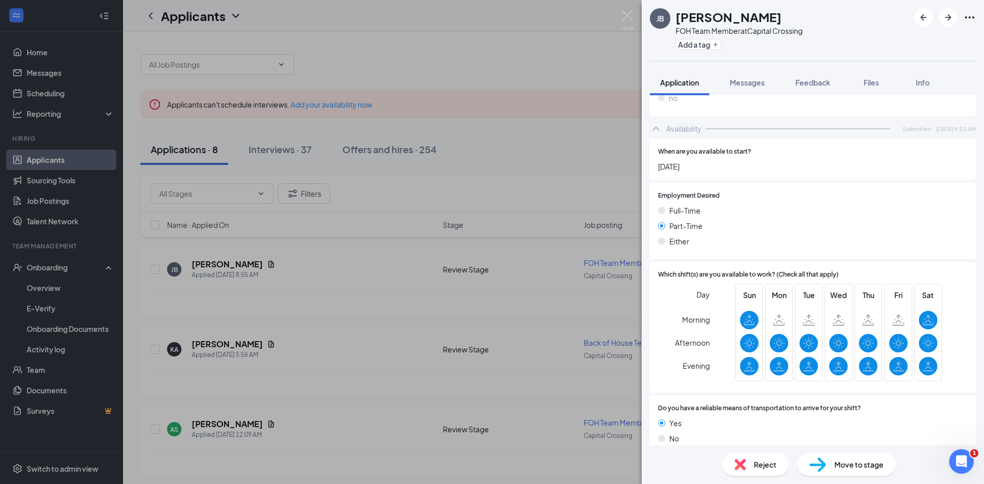
click at [840, 466] on span "Move to stage" at bounding box center [859, 464] width 49 height 11
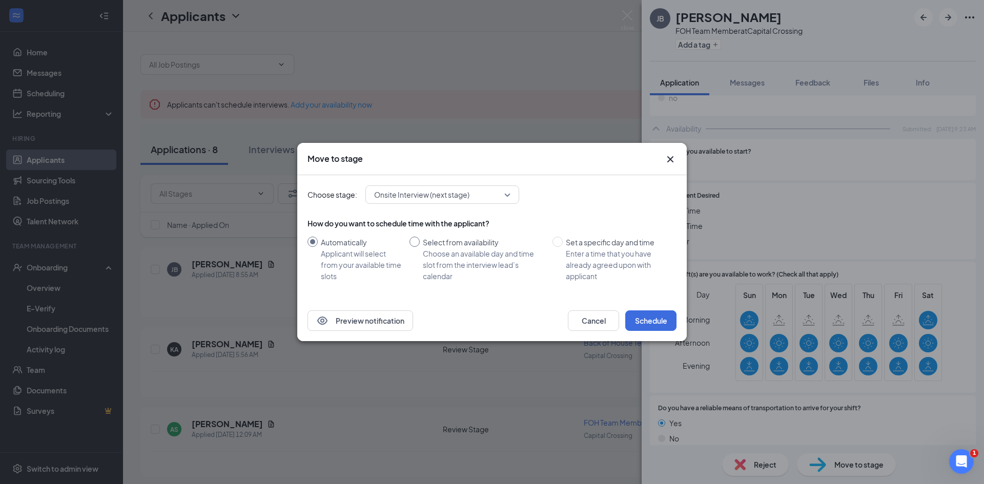
click at [435, 240] on div "Select from availability" at bounding box center [483, 242] width 121 height 11
click at [420, 240] on input "Select from availability Choose an available day and time slot from the intervi…" at bounding box center [415, 242] width 10 height 10
radio input "true"
radio input "false"
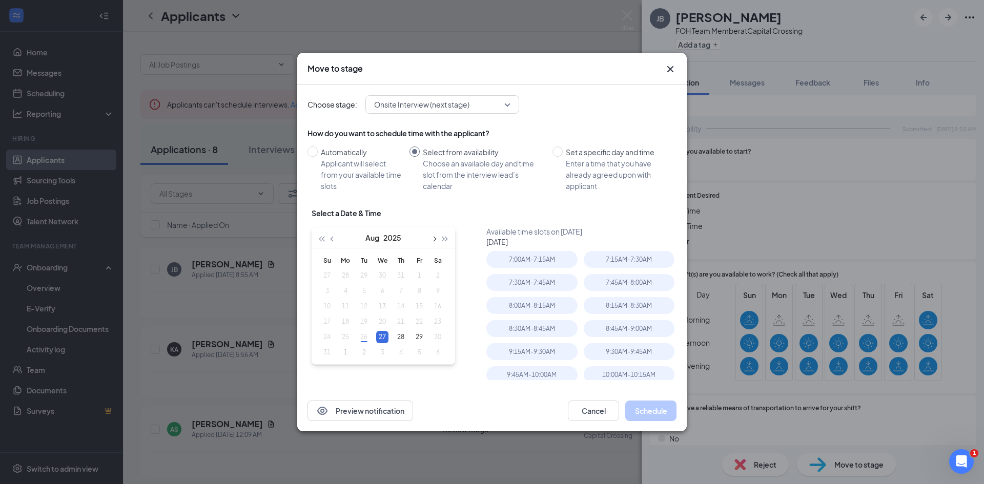
click at [435, 237] on button "button" at bounding box center [433, 238] width 11 height 21
click at [348, 277] on div "1" at bounding box center [345, 276] width 12 height 12
type input "[DATE]"
click at [535, 278] on div "7:30AM - 7:45AM" at bounding box center [531, 282] width 91 height 17
drag, startPoint x: 640, startPoint y: 410, endPoint x: 638, endPoint y: 415, distance: 5.3
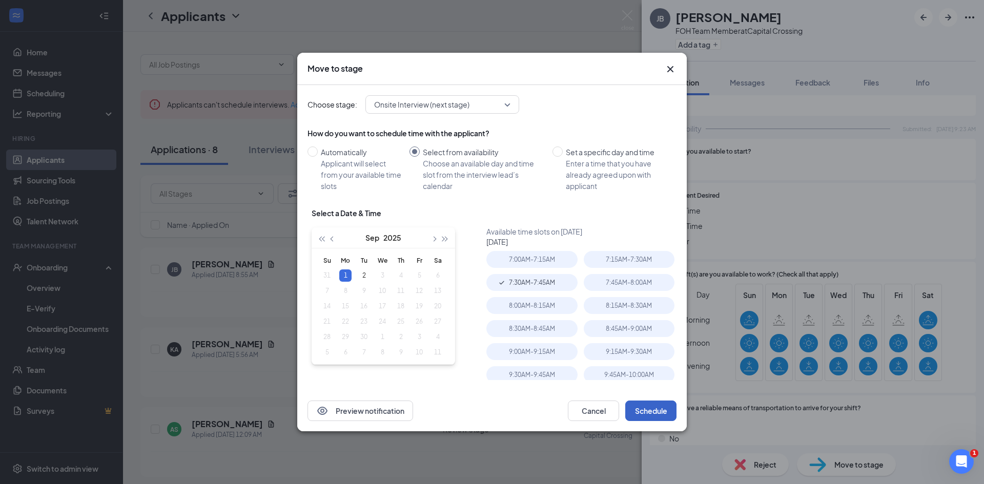
click at [638, 415] on button "Schedule" at bounding box center [650, 411] width 51 height 21
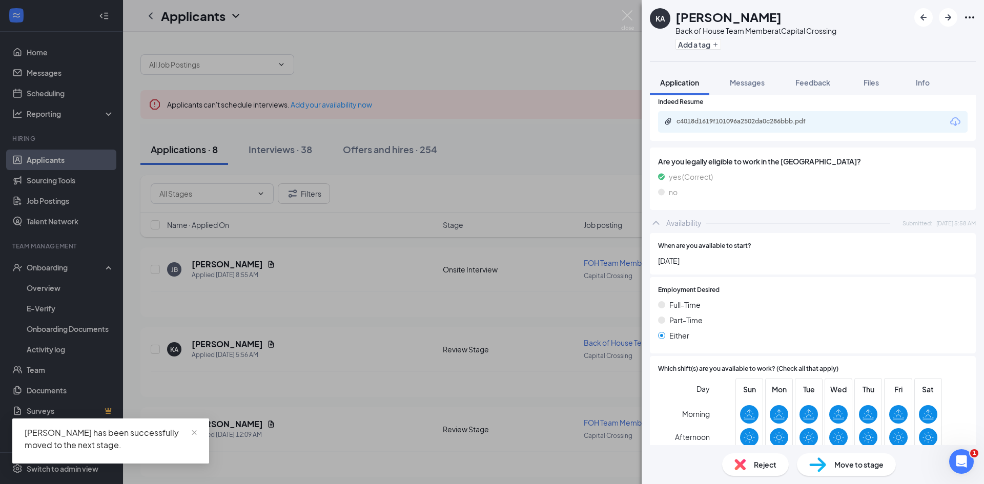
scroll to position [345, 0]
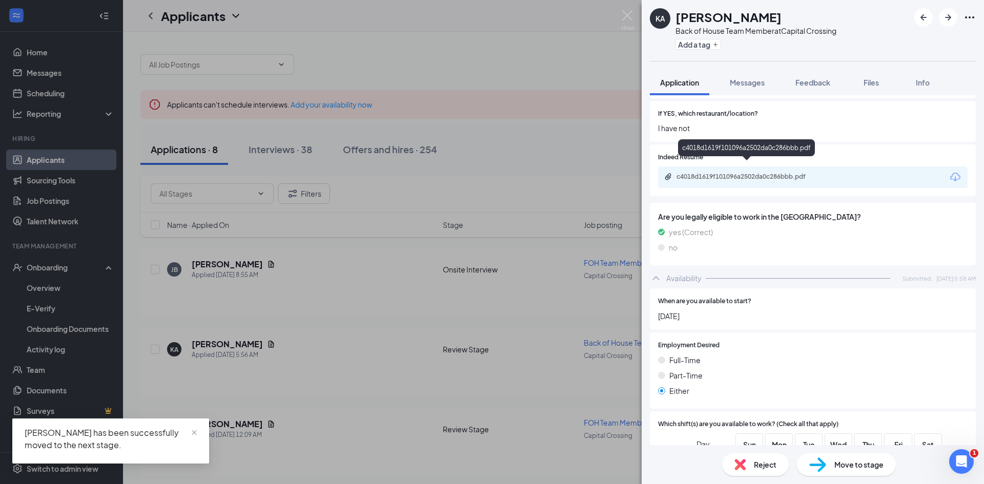
click at [770, 173] on div "c4018d1619f101096a2502da0c286bbb.pdf" at bounding box center [749, 177] width 144 height 8
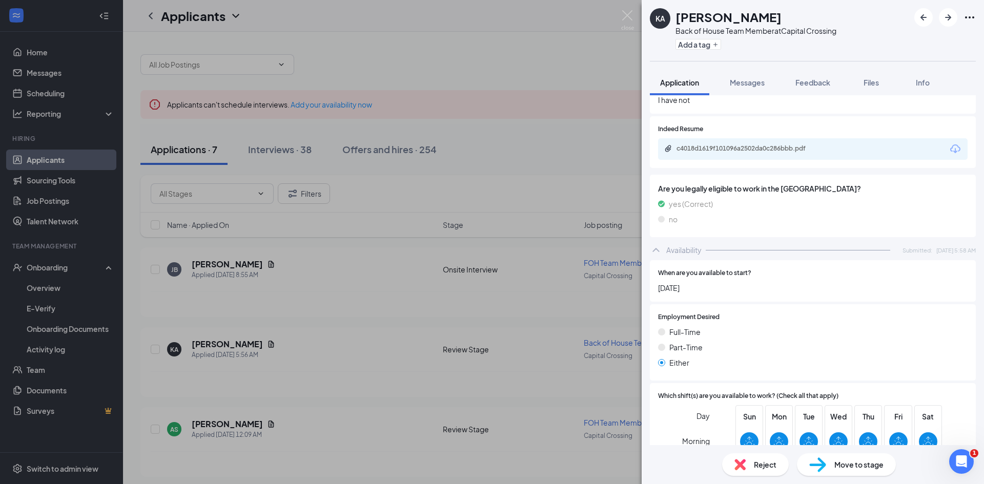
scroll to position [499, 0]
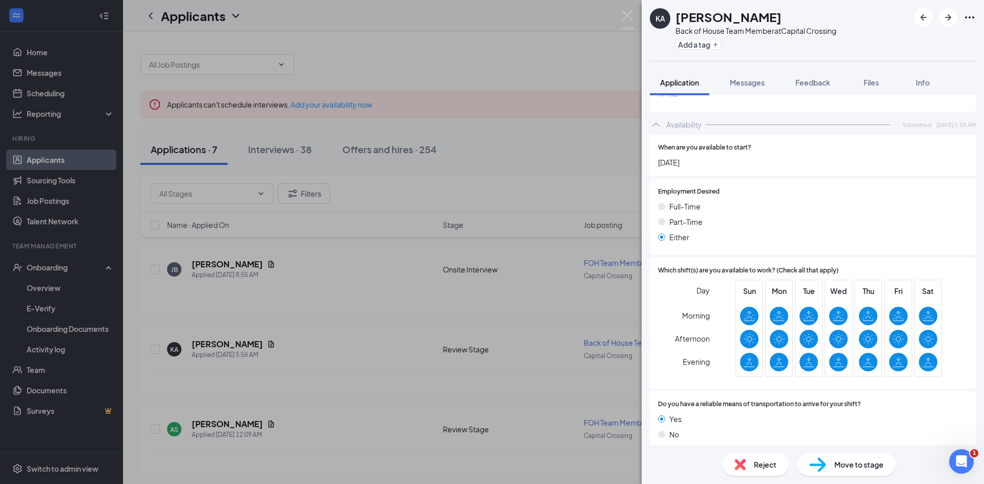
click at [866, 466] on span "Move to stage" at bounding box center [859, 464] width 49 height 11
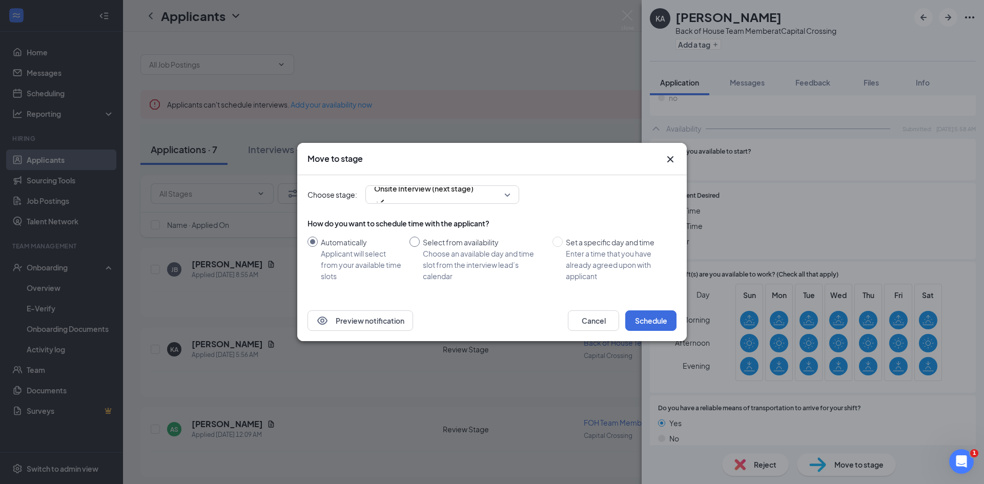
click at [449, 273] on div "Choose an available day and time slot from the interview lead’s calendar" at bounding box center [483, 265] width 121 height 34
click at [420, 247] on input "Select from availability Choose an available day and time slot from the intervi…" at bounding box center [415, 242] width 10 height 10
radio input "true"
radio input "false"
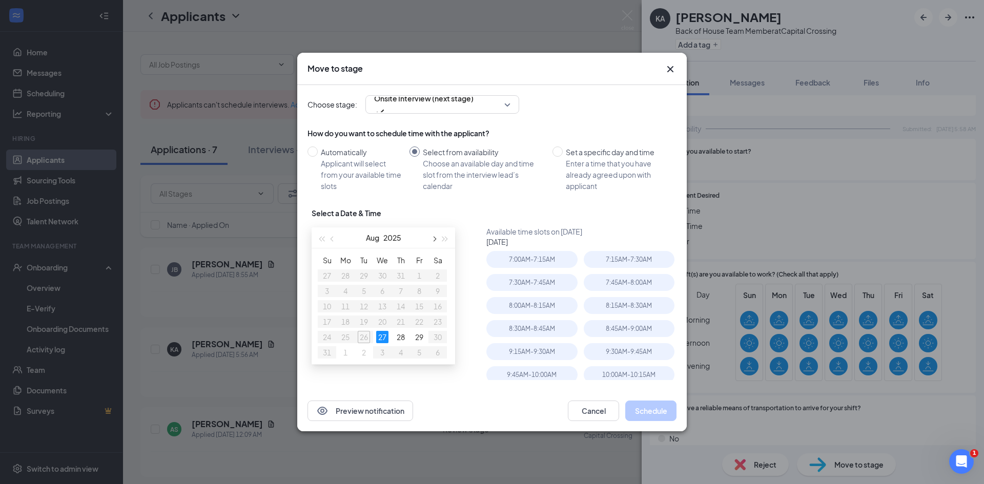
click at [436, 238] on button "button" at bounding box center [433, 238] width 11 height 21
type input "[DATE]"
click at [348, 278] on div "1" at bounding box center [345, 276] width 12 height 12
click at [551, 287] on div "7:45AM - 8:00AM" at bounding box center [531, 282] width 91 height 17
click at [646, 404] on button "Schedule" at bounding box center [650, 411] width 51 height 21
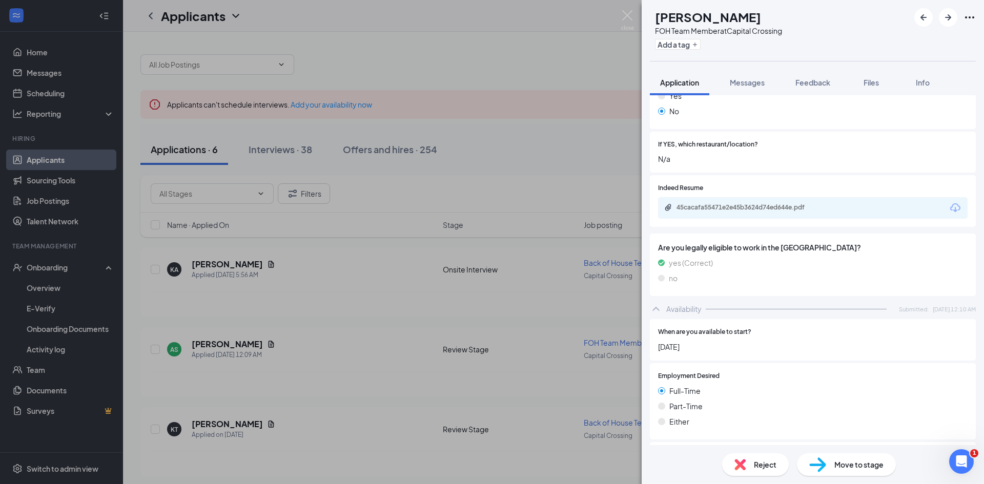
scroll to position [243, 0]
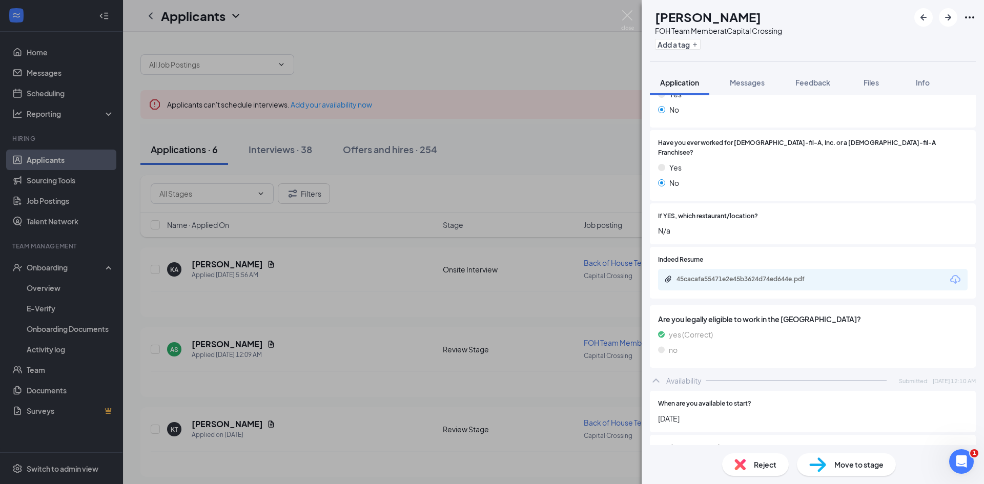
click at [715, 269] on div "45cacafa55471e2e45b3624d74ed644e.pdf" at bounding box center [813, 280] width 310 height 22
click at [720, 275] on div "45cacafa55471e2e45b3624d74ed644e.pdf" at bounding box center [749, 279] width 144 height 8
click at [825, 458] on img at bounding box center [817, 465] width 17 height 15
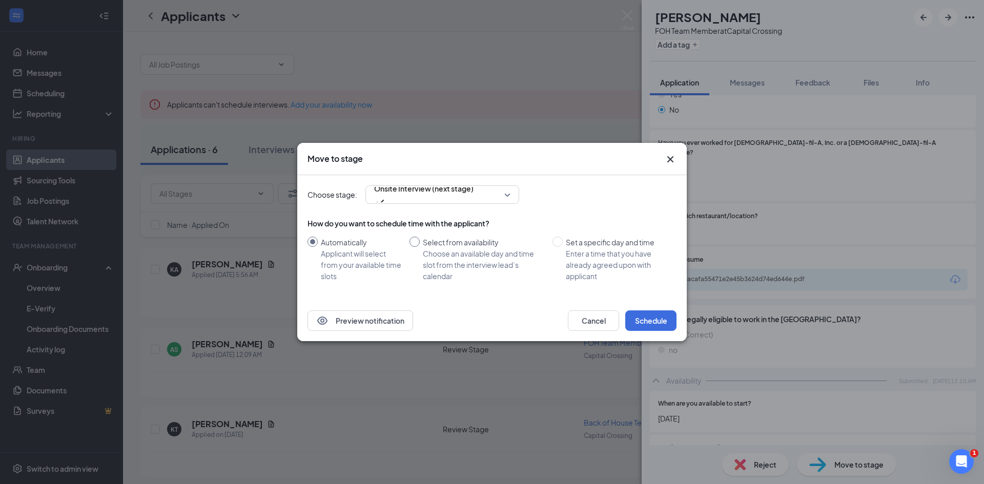
click at [453, 256] on div "Choose an available day and time slot from the interview lead’s calendar" at bounding box center [483, 265] width 121 height 34
click at [420, 247] on input "Select from availability Choose an available day and time slot from the intervi…" at bounding box center [415, 242] width 10 height 10
radio input "true"
radio input "false"
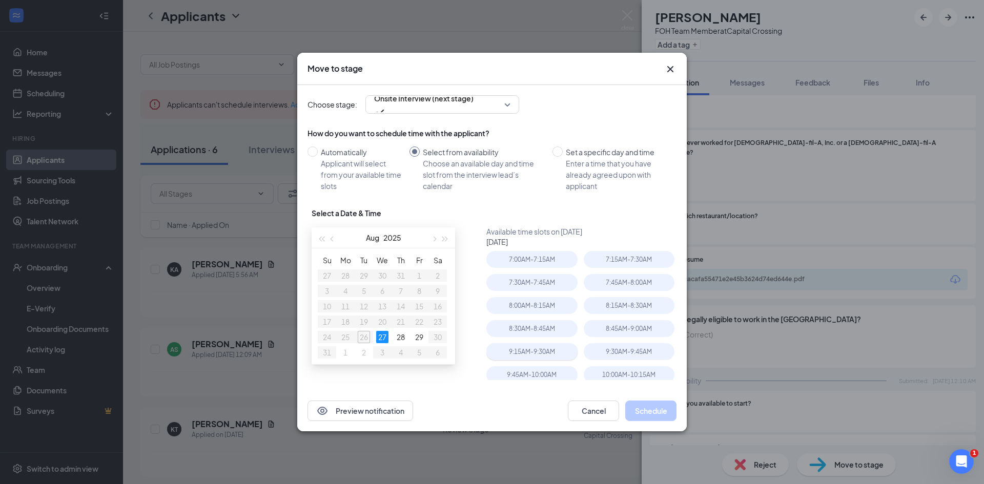
type input "[DATE]"
click at [513, 308] on div "8:00AM - 8:15AM" at bounding box center [531, 305] width 91 height 17
click at [637, 410] on button "Schedule" at bounding box center [650, 411] width 51 height 21
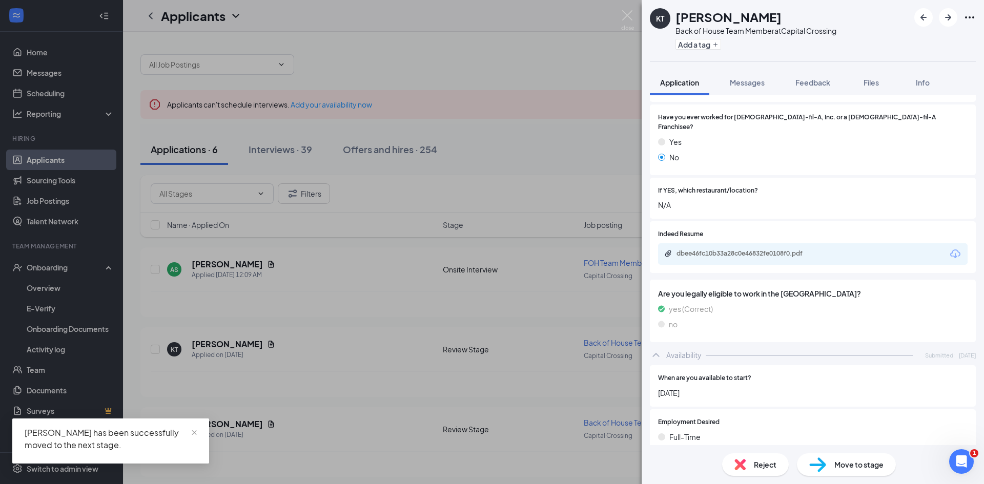
scroll to position [243, 0]
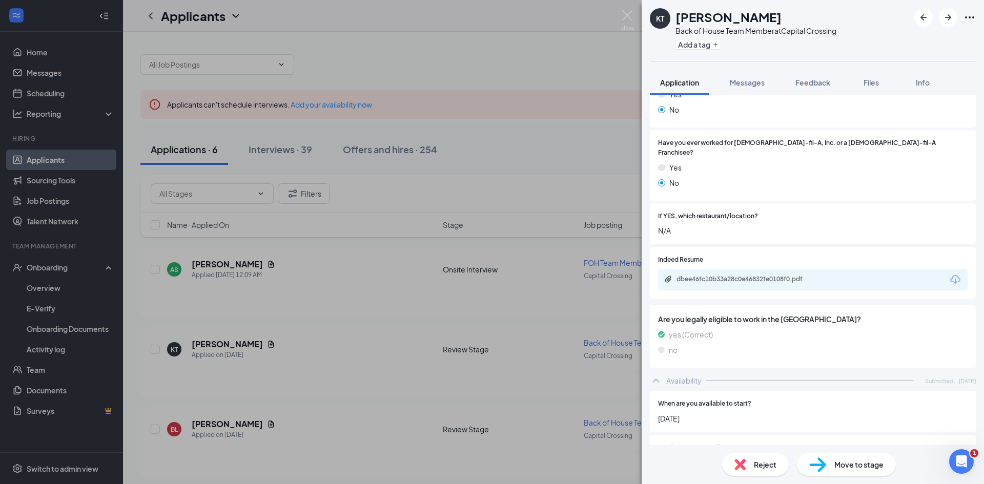
click at [792, 275] on div "dbee46fc10b33a28c0e46832fe0108f0.pdf" at bounding box center [749, 279] width 144 height 8
click at [757, 479] on div "Reject Move to stage" at bounding box center [813, 464] width 342 height 39
click at [756, 470] on span "Reject" at bounding box center [765, 464] width 23 height 11
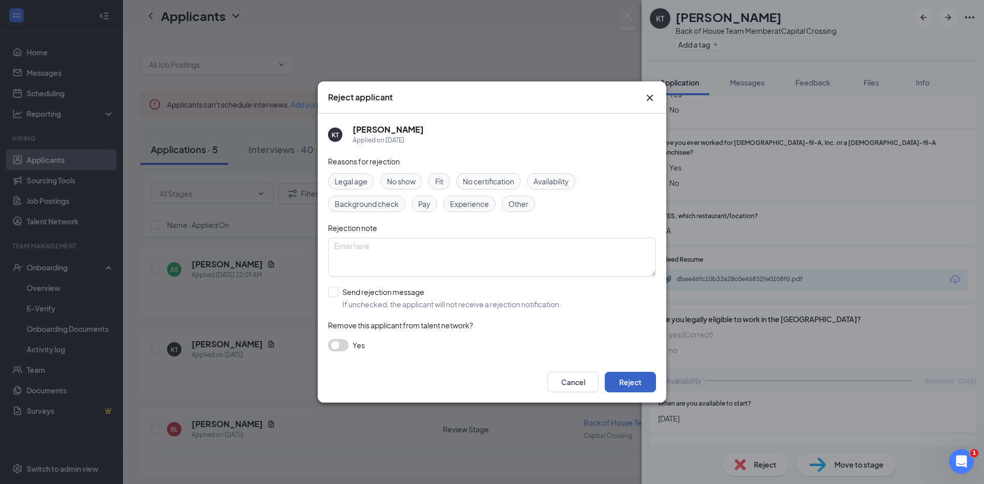
click at [650, 389] on button "Reject" at bounding box center [630, 382] width 51 height 21
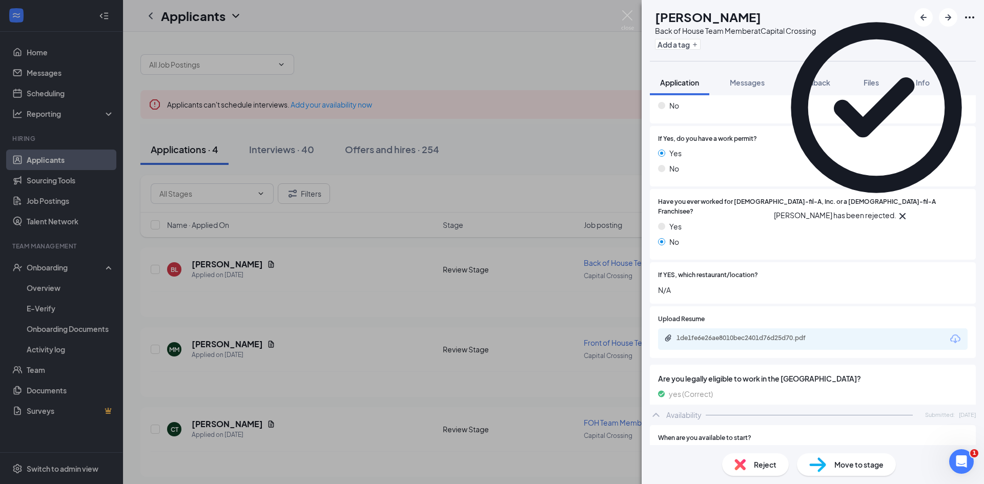
scroll to position [308, 0]
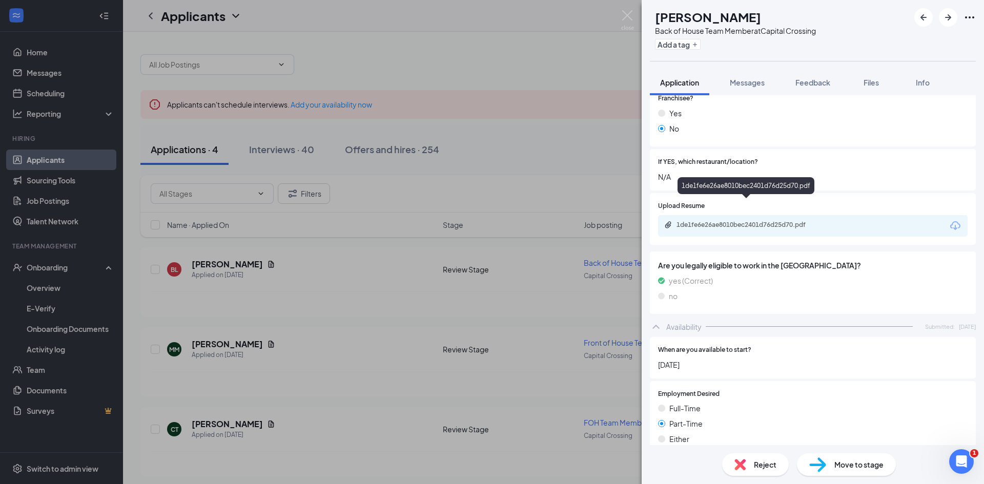
click at [784, 221] on div "1de1fe6e26ae8010bec2401d76d25d70.pdf" at bounding box center [749, 225] width 144 height 8
click at [842, 463] on span "Move to stage" at bounding box center [859, 464] width 49 height 11
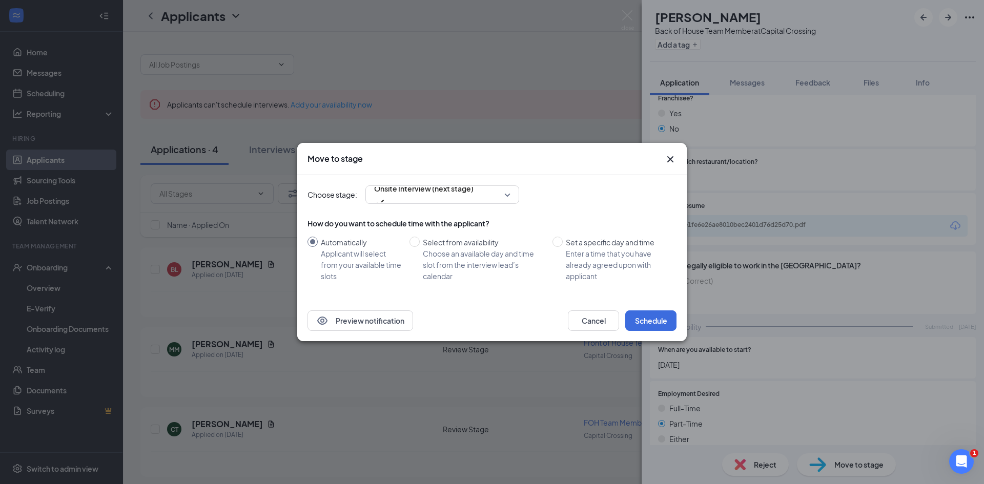
click at [677, 157] on div "Move to stage" at bounding box center [492, 159] width 390 height 32
click at [674, 161] on icon "Cross" at bounding box center [670, 159] width 12 height 12
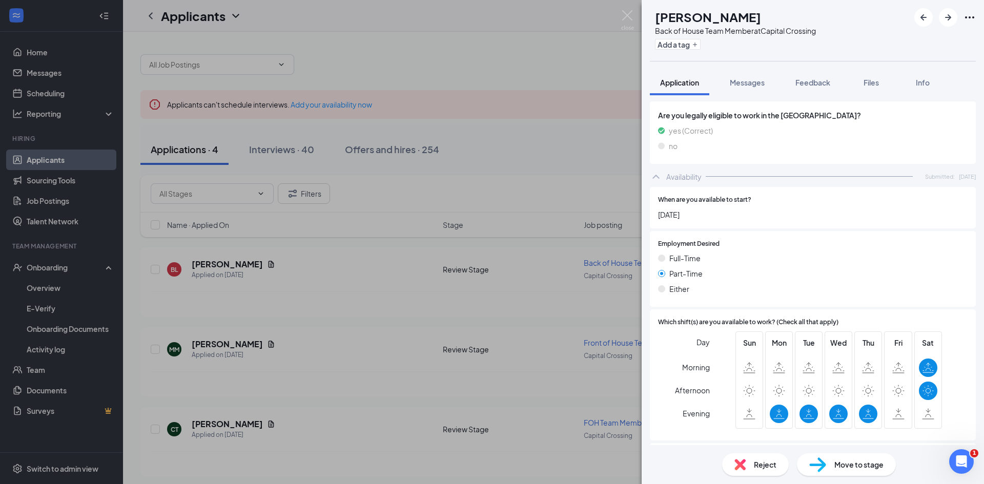
scroll to position [499, 0]
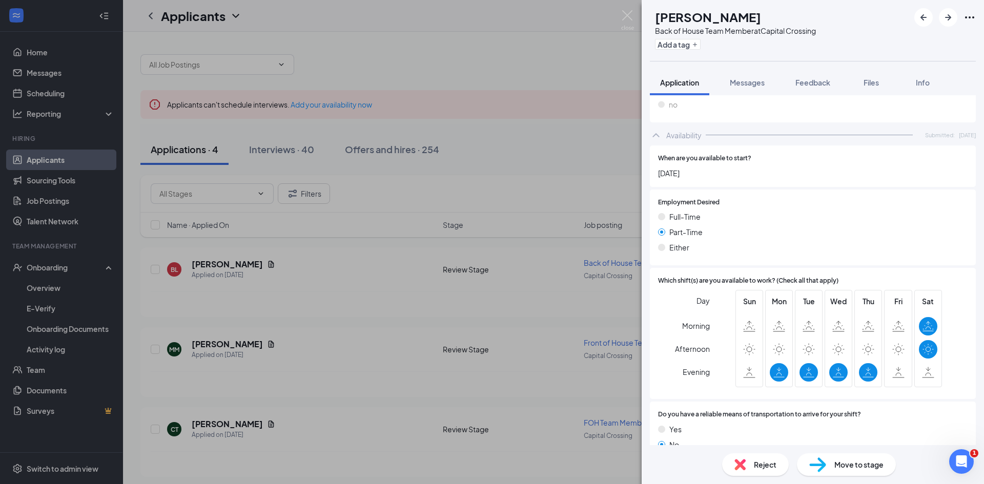
click at [826, 464] on img at bounding box center [817, 465] width 17 height 15
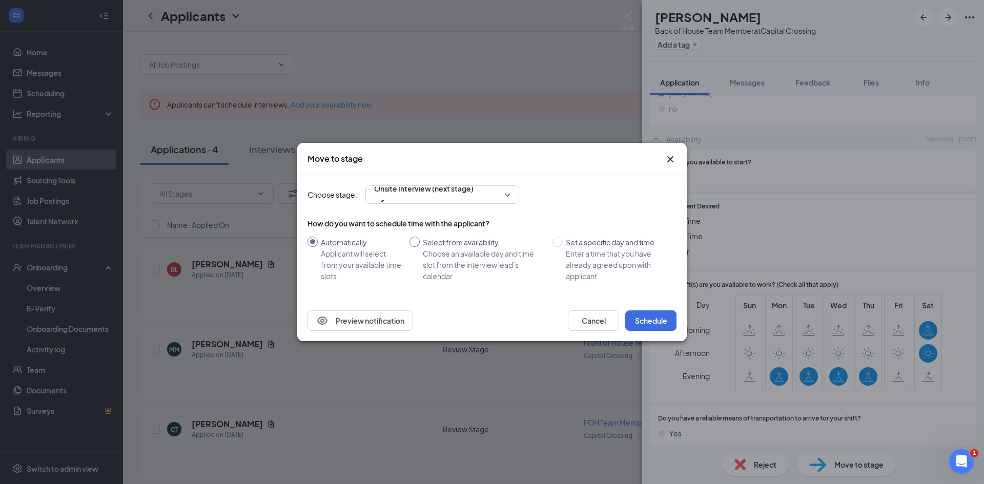
click at [458, 246] on div "Select from availability" at bounding box center [483, 242] width 121 height 11
click at [420, 246] on input "Select from availability Choose an available day and time slot from the intervi…" at bounding box center [415, 242] width 10 height 10
radio input "true"
radio input "false"
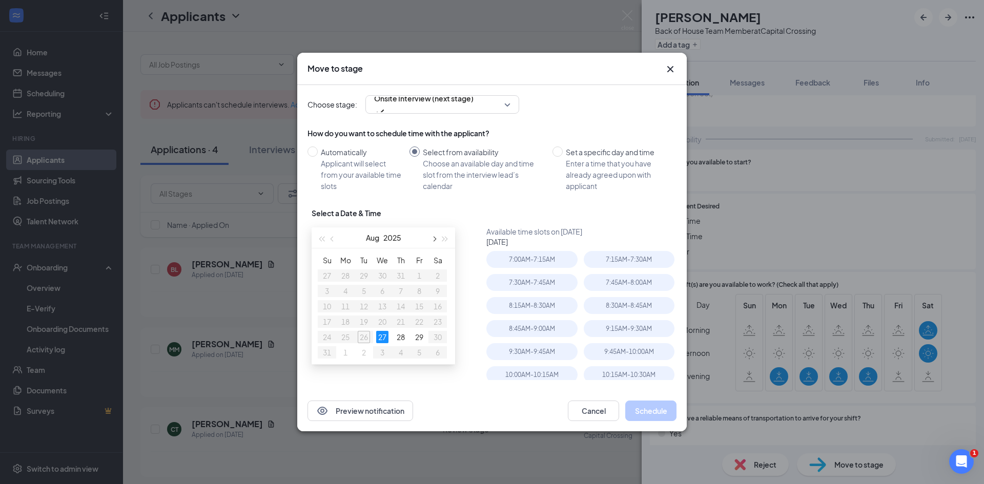
click at [432, 237] on button "button" at bounding box center [433, 238] width 11 height 21
type input "[DATE]"
click at [348, 279] on div "1" at bounding box center [345, 276] width 12 height 12
click at [536, 284] on div "8:00AM - 8:15AM" at bounding box center [531, 282] width 91 height 17
click at [652, 418] on button "Schedule" at bounding box center [650, 411] width 51 height 21
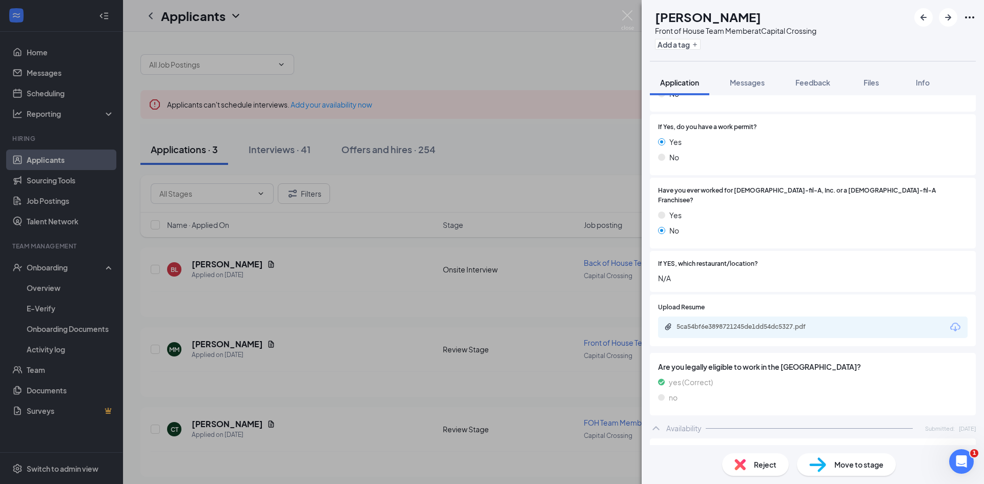
scroll to position [192, 0]
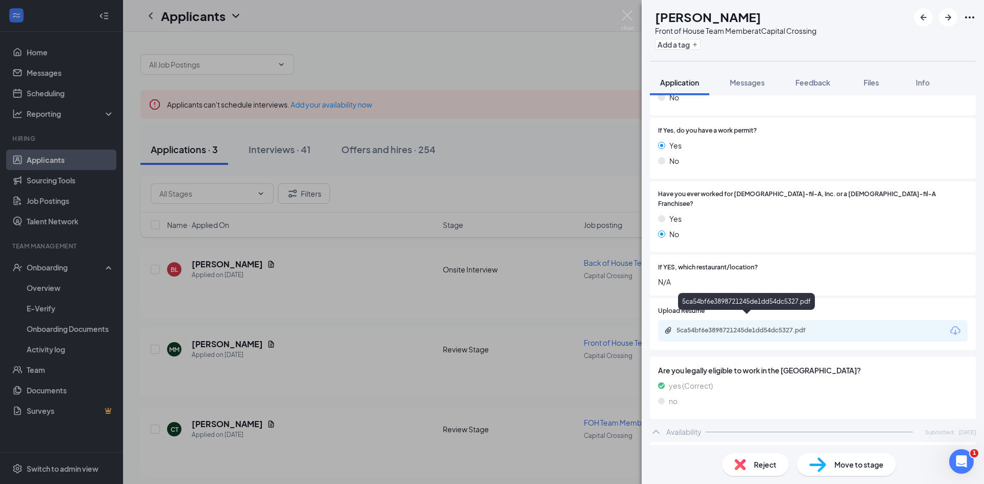
click at [728, 327] on div "5ca54bf6e3898721245de1dd54dc5327.pdf" at bounding box center [749, 331] width 144 height 8
click at [767, 467] on span "Reject" at bounding box center [765, 464] width 23 height 11
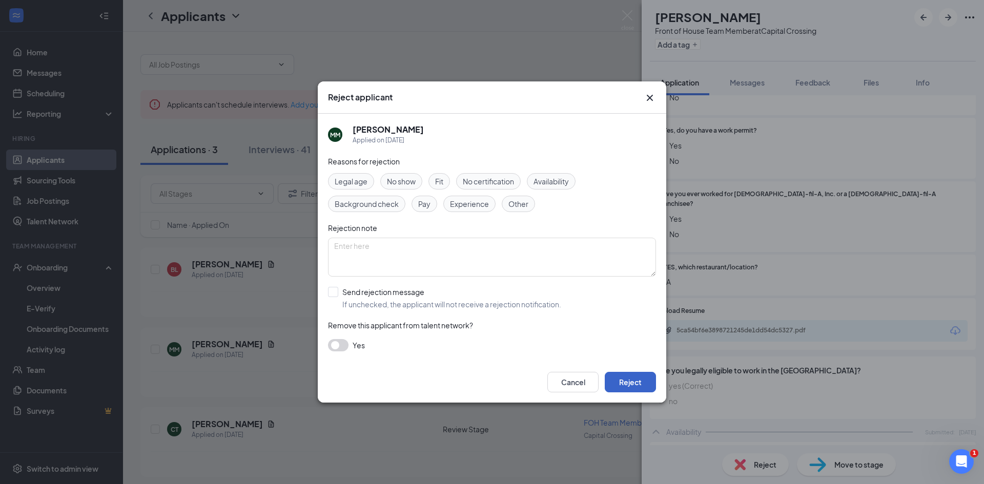
click at [630, 388] on button "Reject" at bounding box center [630, 382] width 51 height 21
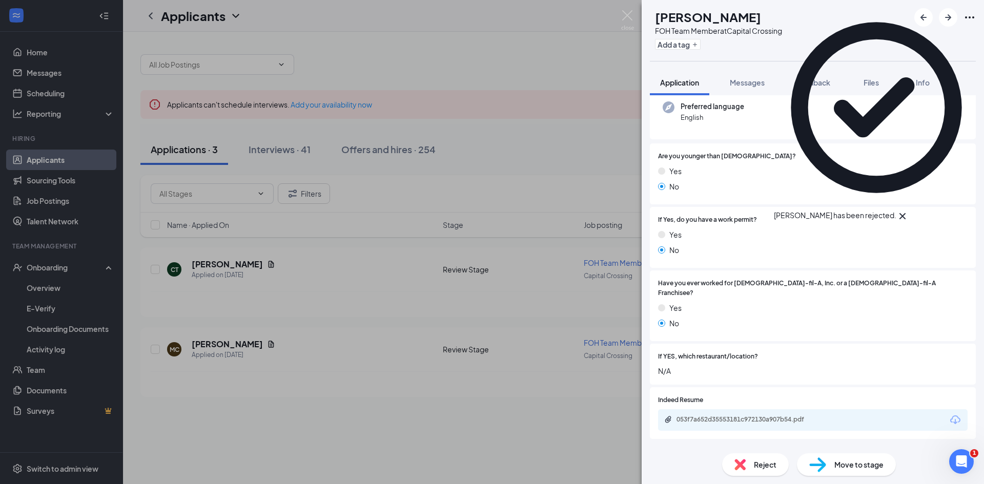
scroll to position [308, 0]
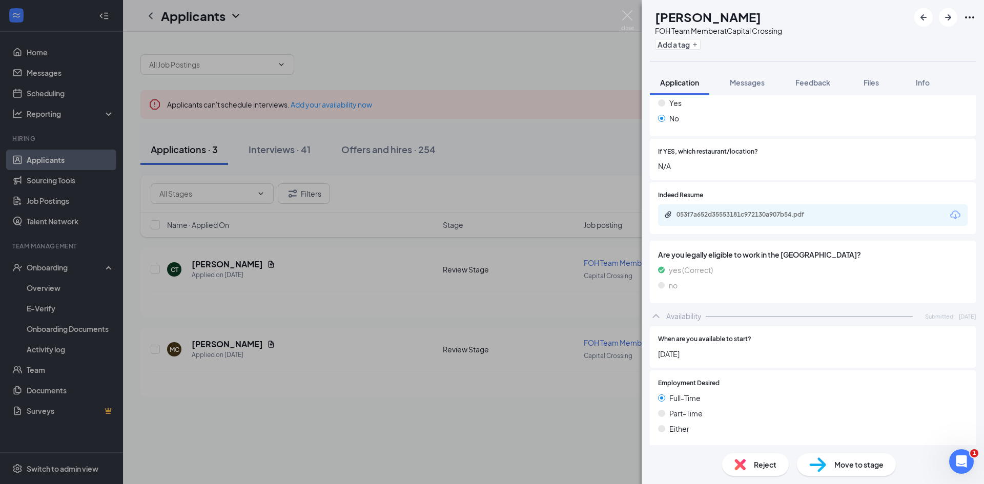
click at [719, 225] on div "Indeed Resume 053f7a652d35553181c972130a907b54.pdf" at bounding box center [813, 210] width 326 height 56
click at [730, 211] on div "053f7a652d35553181c972130a907b54.pdf" at bounding box center [749, 215] width 144 height 8
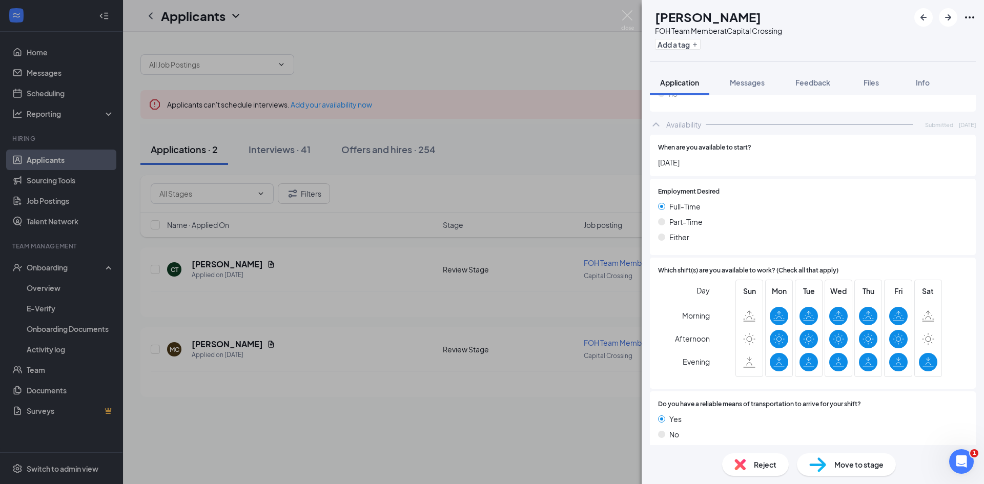
scroll to position [495, 0]
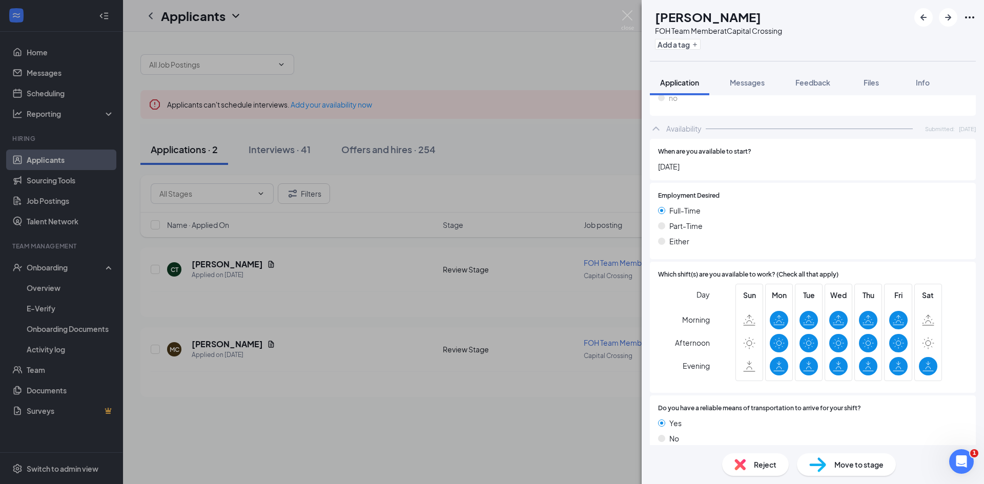
click at [832, 463] on div "Move to stage" at bounding box center [846, 465] width 99 height 23
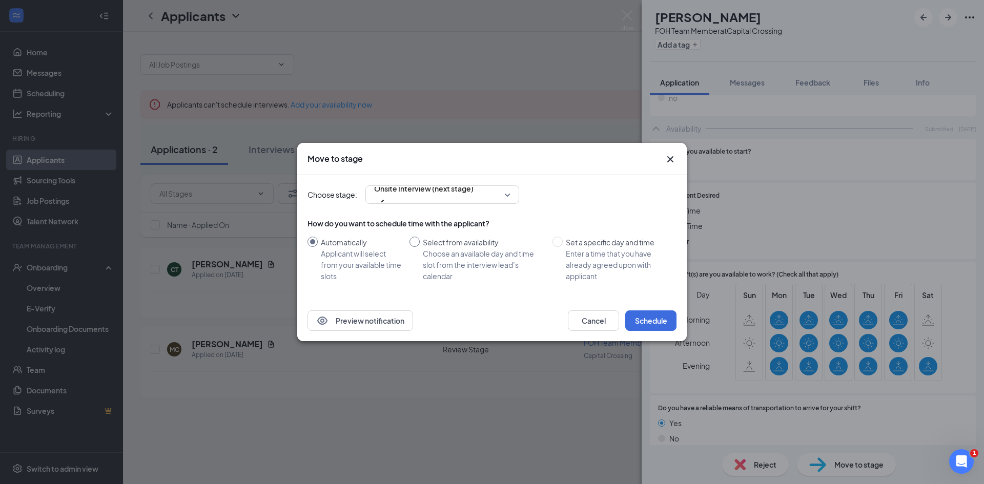
click at [443, 280] on div "Choose an available day and time slot from the interview lead’s calendar" at bounding box center [483, 265] width 121 height 34
click at [420, 247] on input "Select from availability Choose an available day and time slot from the intervi…" at bounding box center [415, 242] width 10 height 10
radio input "true"
radio input "false"
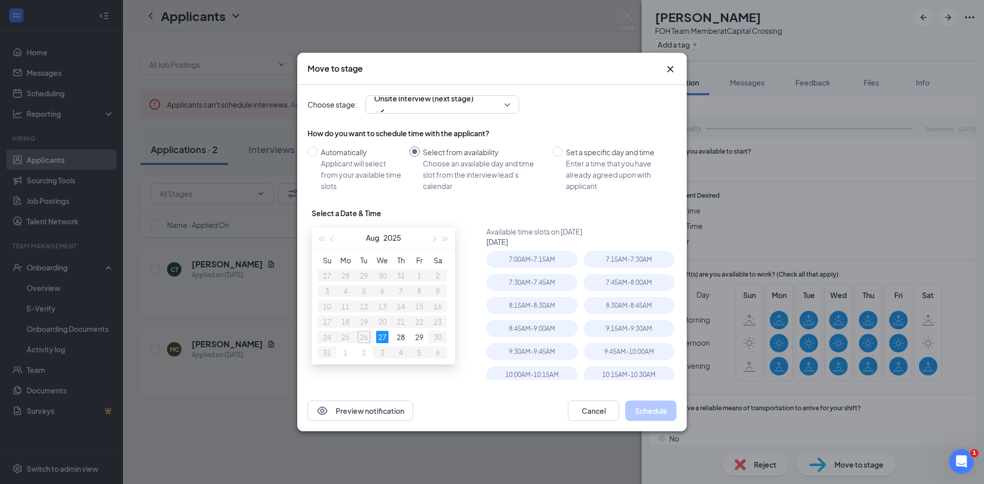
type input "[DATE]"
click at [549, 283] on div "7:30AM - 7:45AM" at bounding box center [531, 282] width 91 height 17
click at [649, 413] on button "Schedule" at bounding box center [650, 411] width 51 height 21
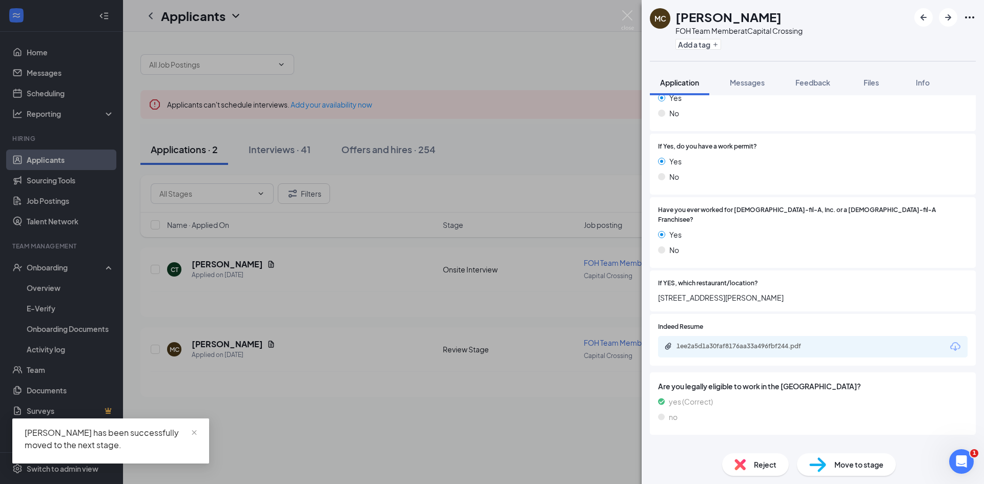
scroll to position [179, 0]
click at [760, 322] on div "Indeed Resume 1ee2a5d1a30faf8176aa33a496fbf244.pdf" at bounding box center [813, 336] width 310 height 35
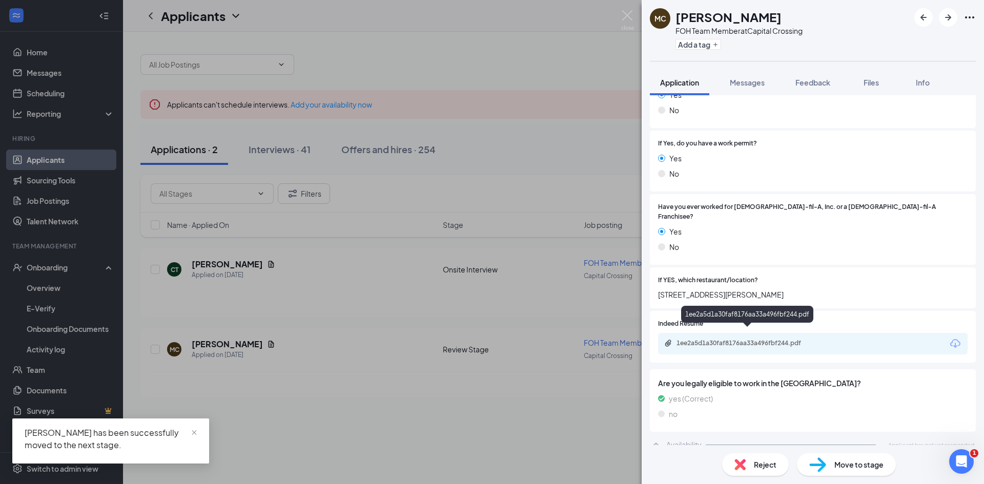
click at [762, 333] on div "1ee2a5d1a30faf8176aa33a496fbf244.pdf" at bounding box center [813, 344] width 310 height 22
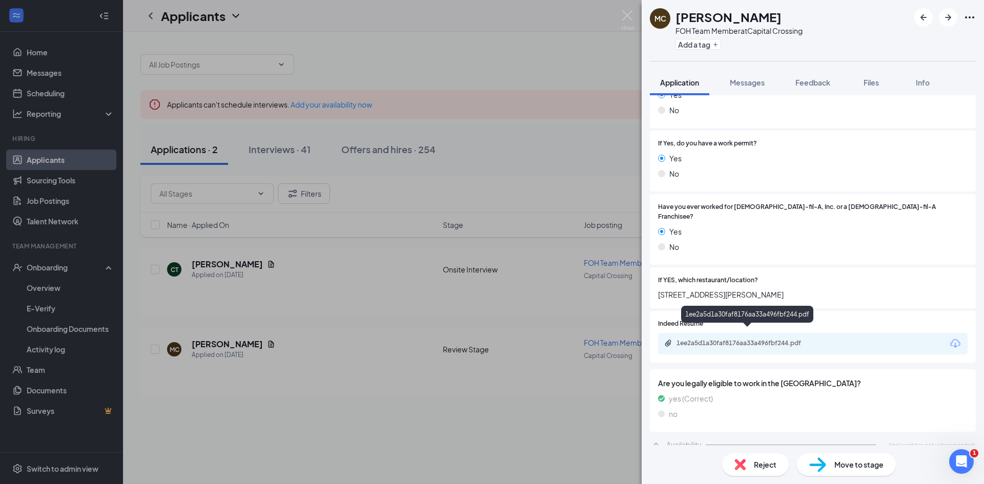
click at [704, 339] on div "1ee2a5d1a30faf8176aa33a496fbf244.pdf" at bounding box center [749, 343] width 144 height 8
click at [831, 457] on div "Move to stage" at bounding box center [846, 465] width 99 height 23
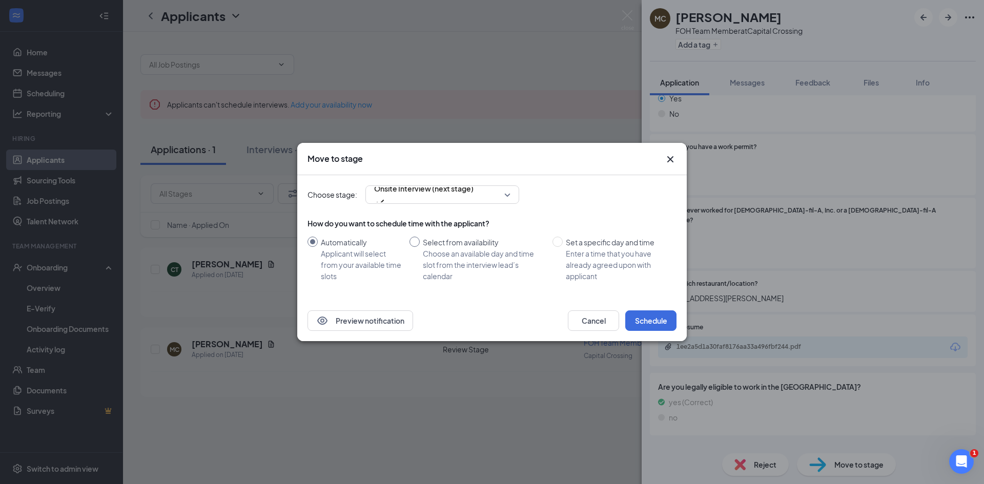
click at [491, 259] on div "Choose an available day and time slot from the interview lead’s calendar" at bounding box center [483, 265] width 121 height 34
click at [420, 247] on input "Select from availability Choose an available day and time slot from the intervi…" at bounding box center [415, 242] width 10 height 10
radio input "true"
radio input "false"
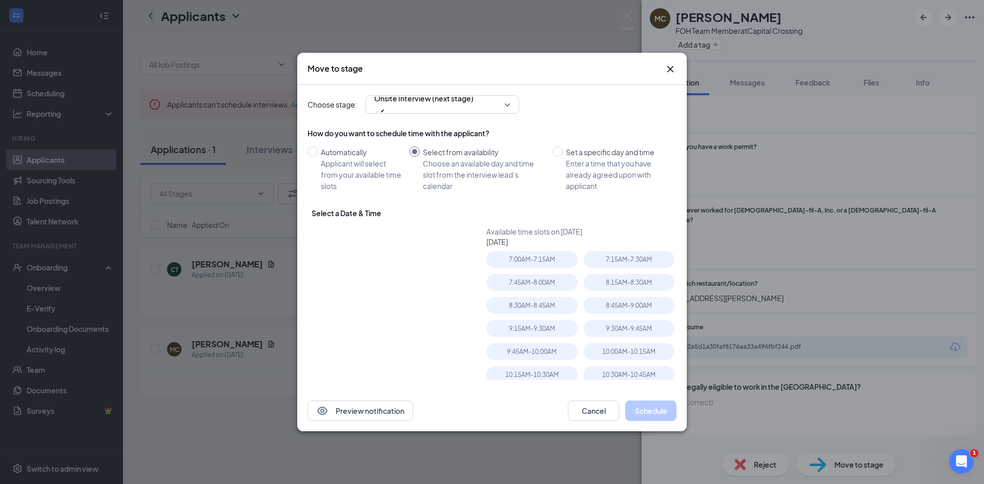
type input "[DATE]"
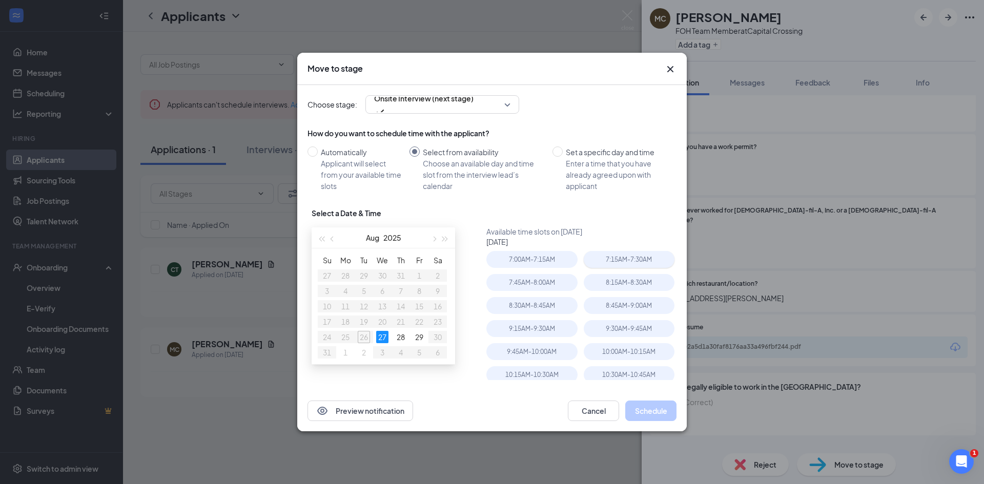
click at [590, 266] on div "7:15AM - 7:30AM" at bounding box center [629, 259] width 91 height 17
click at [650, 405] on button "Schedule" at bounding box center [650, 411] width 51 height 21
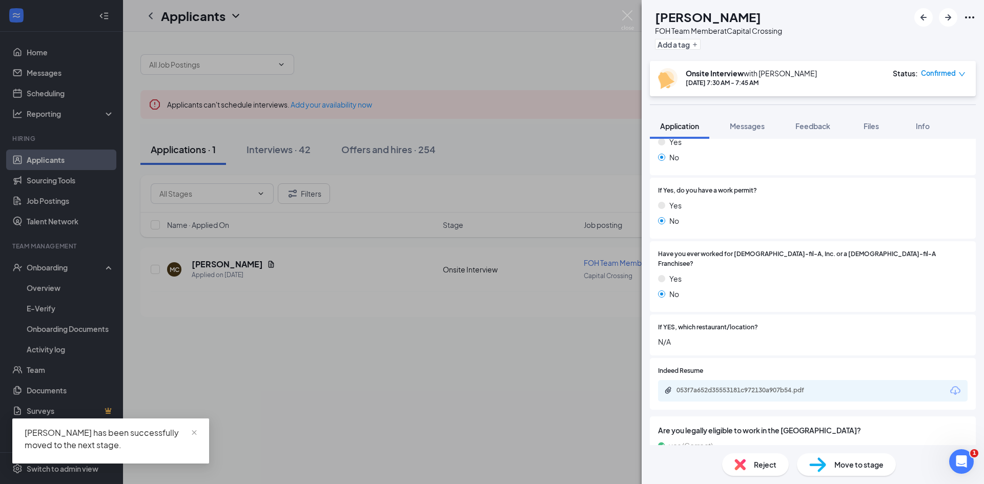
click at [282, 357] on div "CT [PERSON_NAME] FOH Team Member at [GEOGRAPHIC_DATA] Add a tag Onsite Intervie…" at bounding box center [492, 242] width 984 height 484
